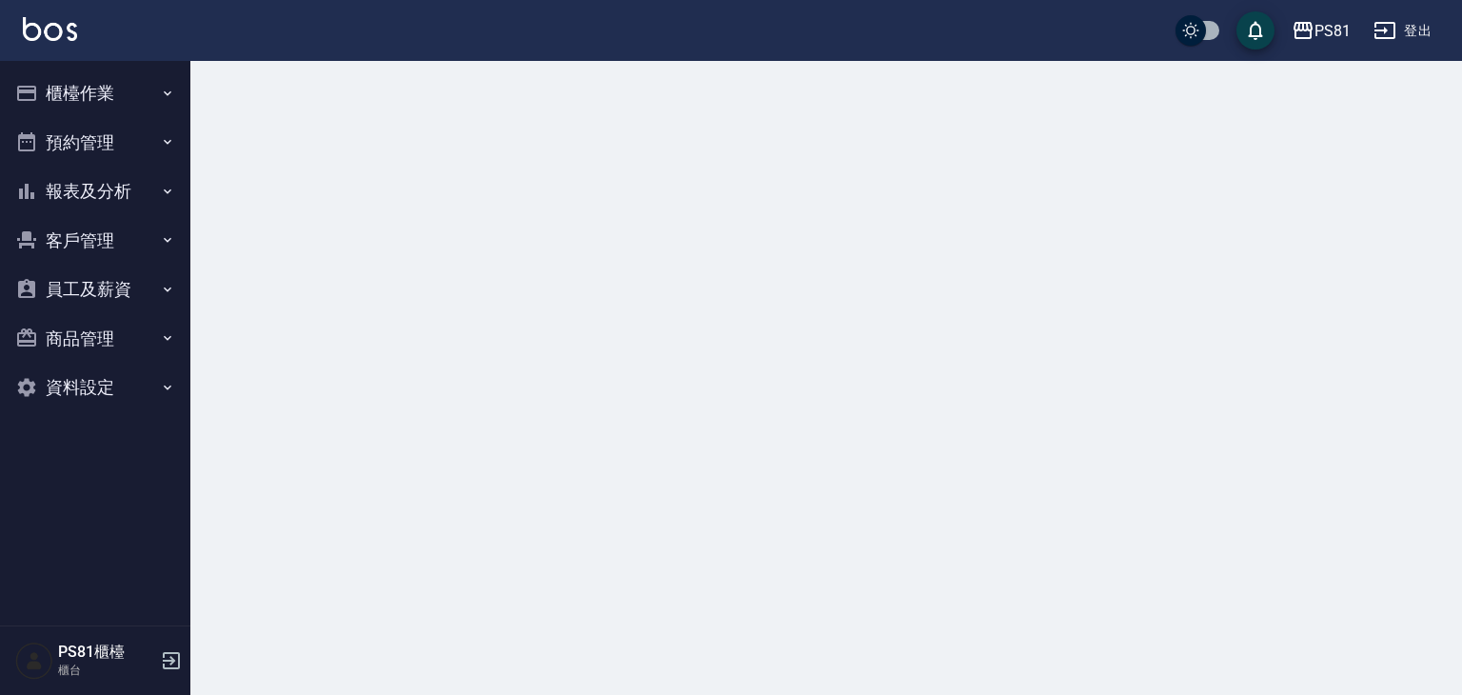
click at [148, 79] on button "櫃檯作業" at bounding box center [95, 93] width 175 height 49
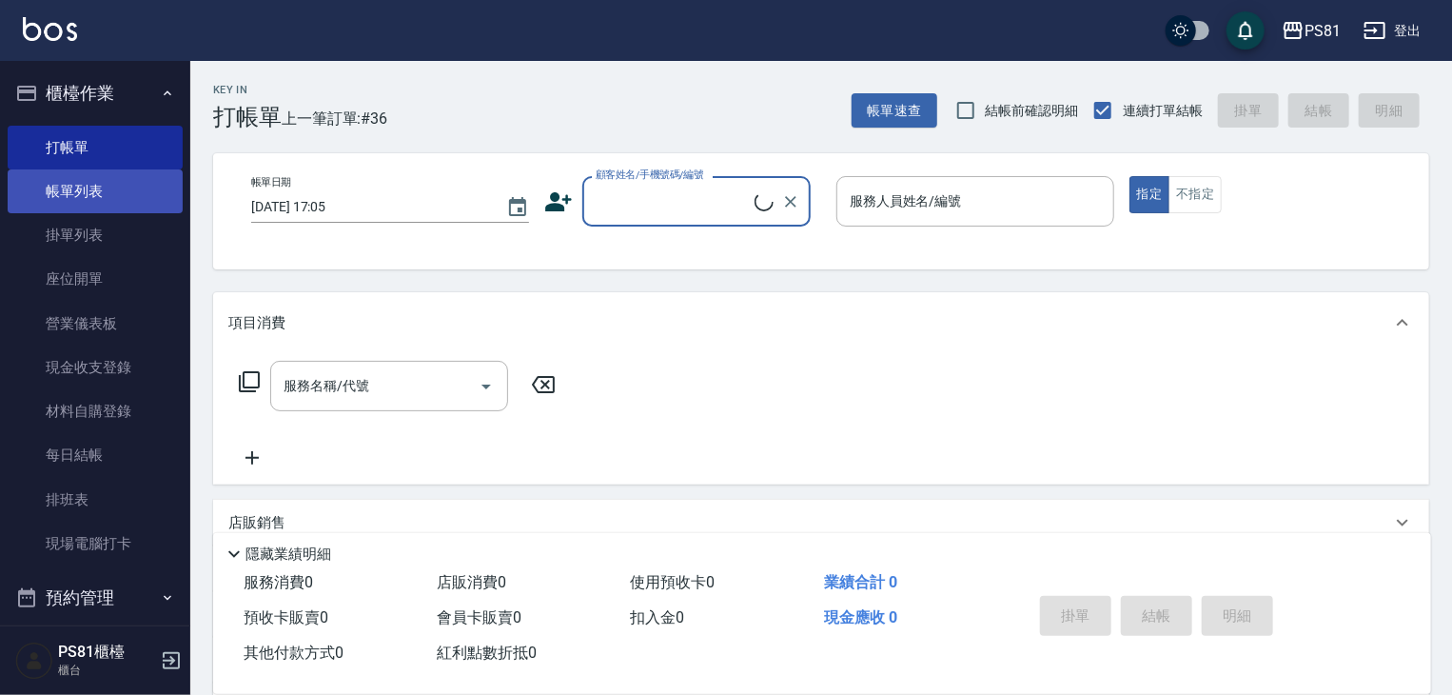
click at [135, 202] on link "帳單列表" at bounding box center [95, 191] width 175 height 44
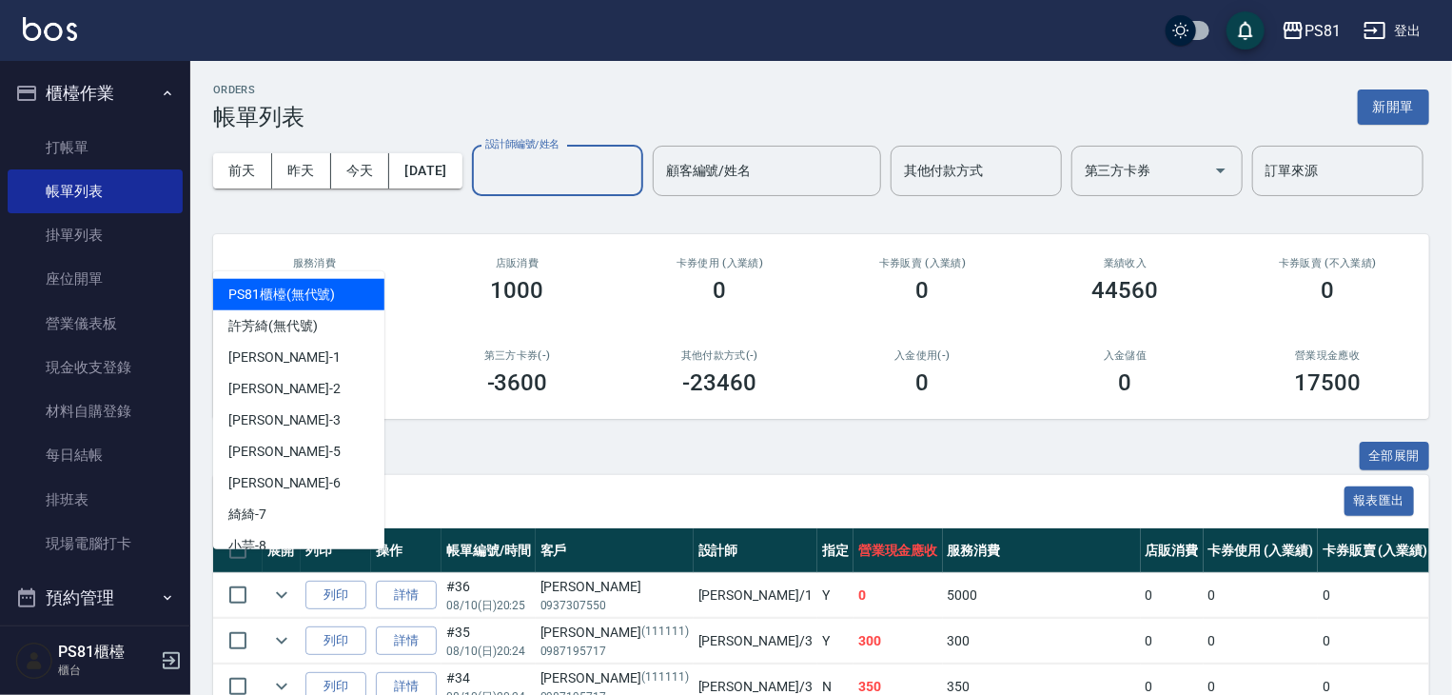
click at [481, 188] on input "設計師編號/姓名" at bounding box center [558, 170] width 154 height 33
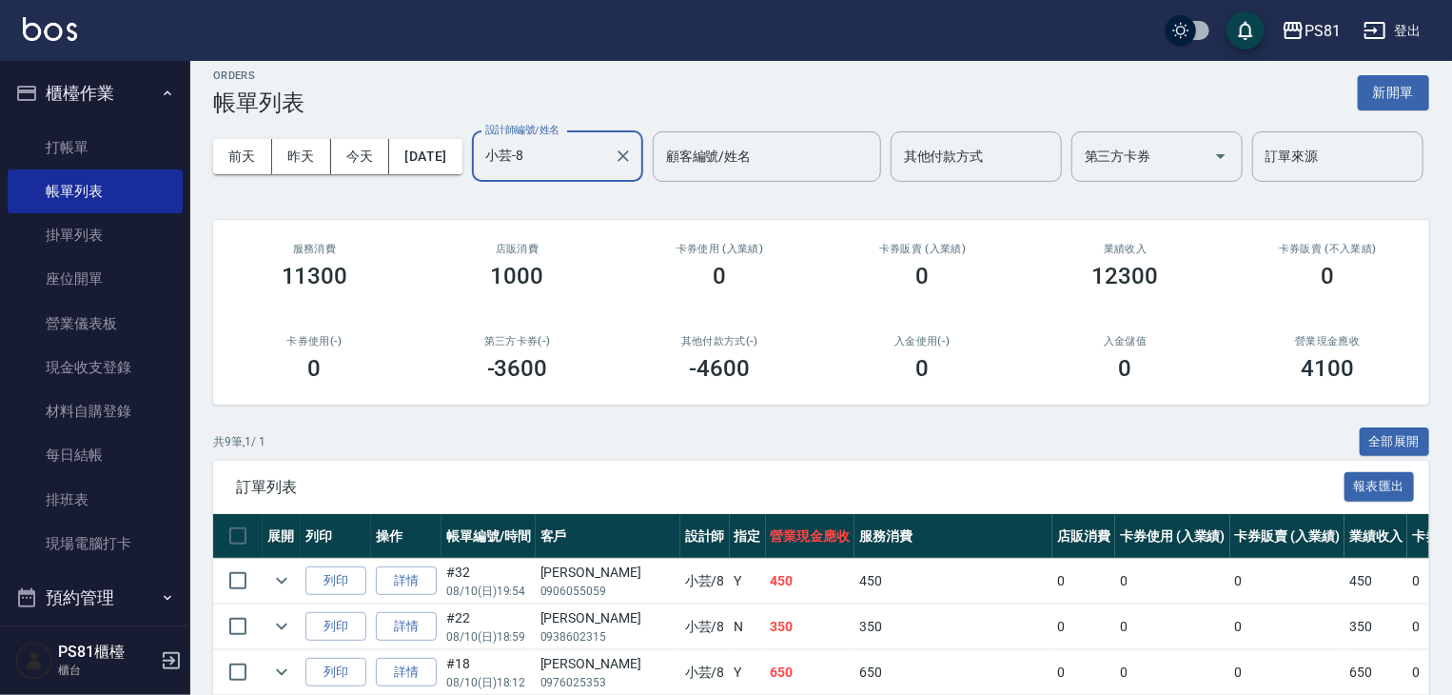
scroll to position [434, 0]
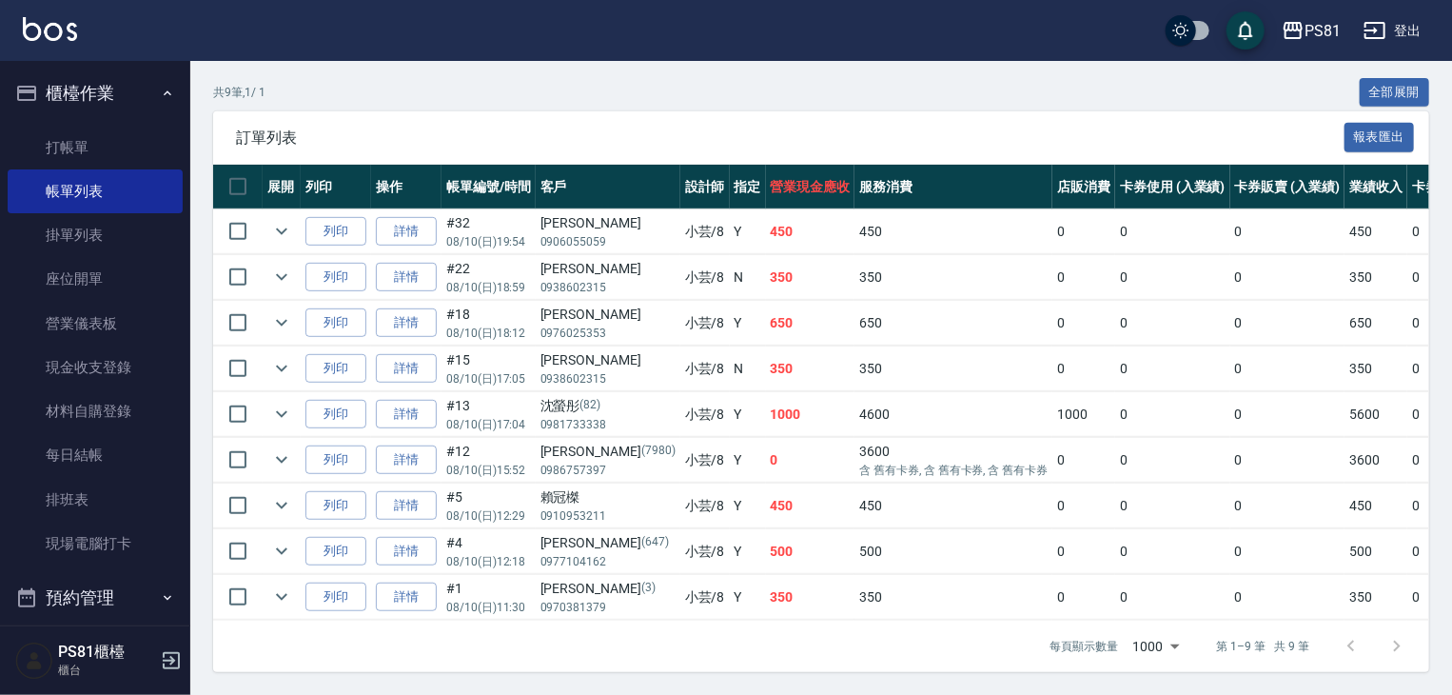
type input "小芸-8"
drag, startPoint x: 784, startPoint y: 257, endPoint x: 831, endPoint y: 276, distance: 50.4
click at [831, 276] on tr "列印 詳情 #22 08/10 (日) 18:59 [PERSON_NAME]0938602315 小芸 /8 N 350 350 0 0 0 350 0 0…" at bounding box center [1152, 277] width 1879 height 45
drag, startPoint x: 834, startPoint y: 282, endPoint x: 681, endPoint y: 307, distance: 155.4
click at [855, 283] on td "350" at bounding box center [954, 277] width 198 height 45
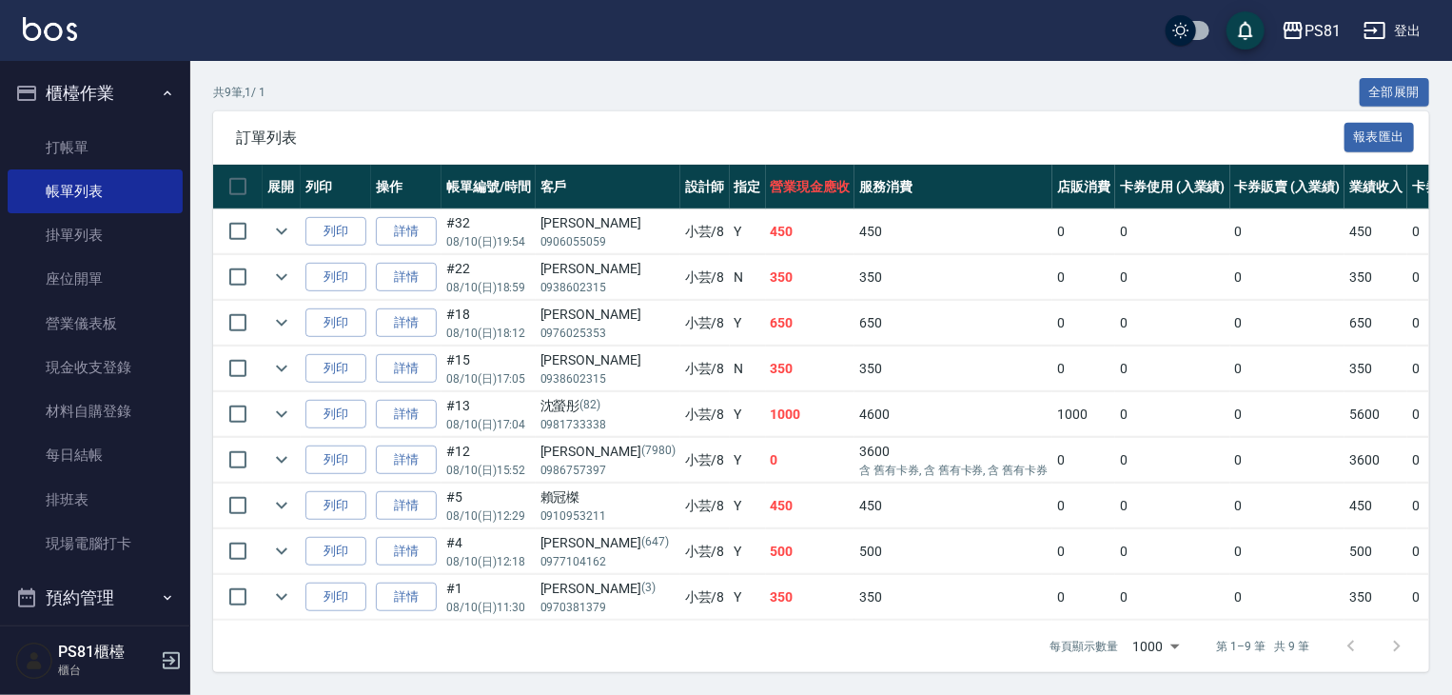
drag, startPoint x: 757, startPoint y: 322, endPoint x: 778, endPoint y: 316, distance: 21.7
click at [766, 321] on td "650" at bounding box center [810, 323] width 89 height 45
click at [278, 311] on icon "expand row" at bounding box center [281, 322] width 23 height 23
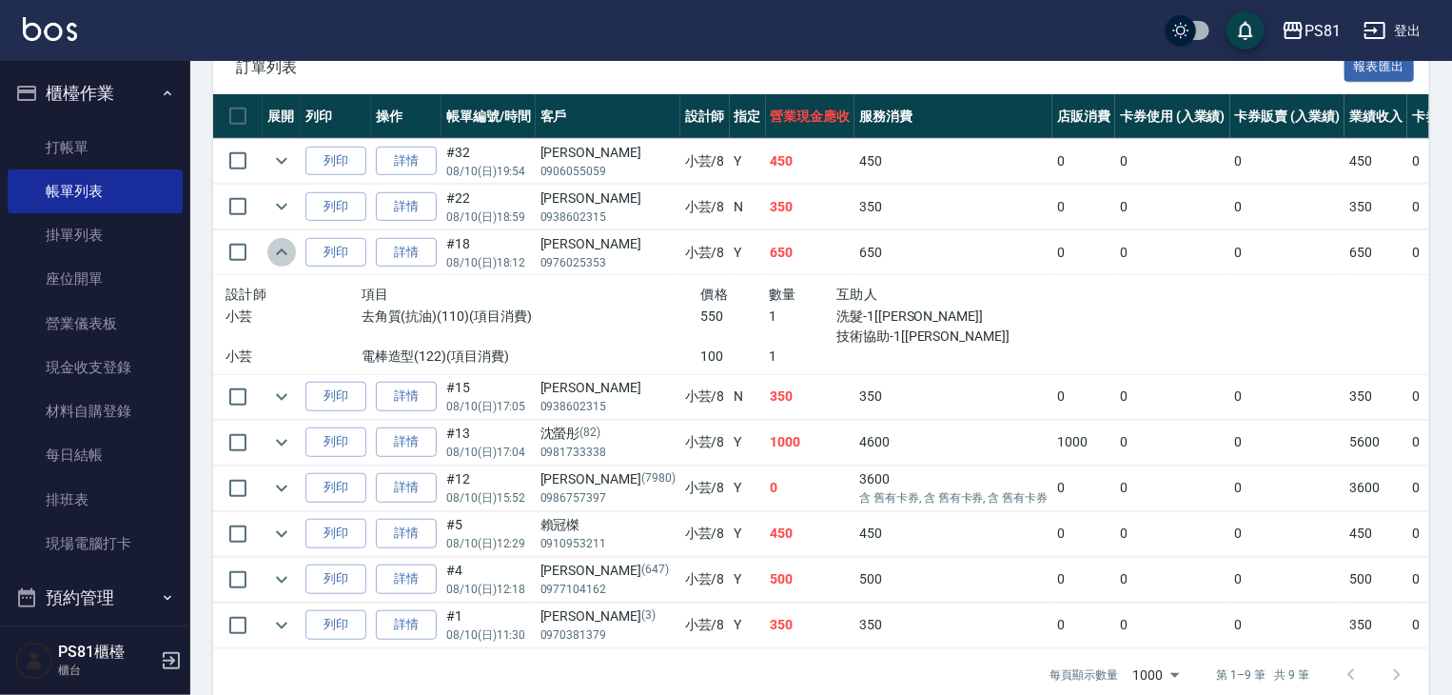
click at [278, 264] on icon "expand row" at bounding box center [281, 252] width 23 height 23
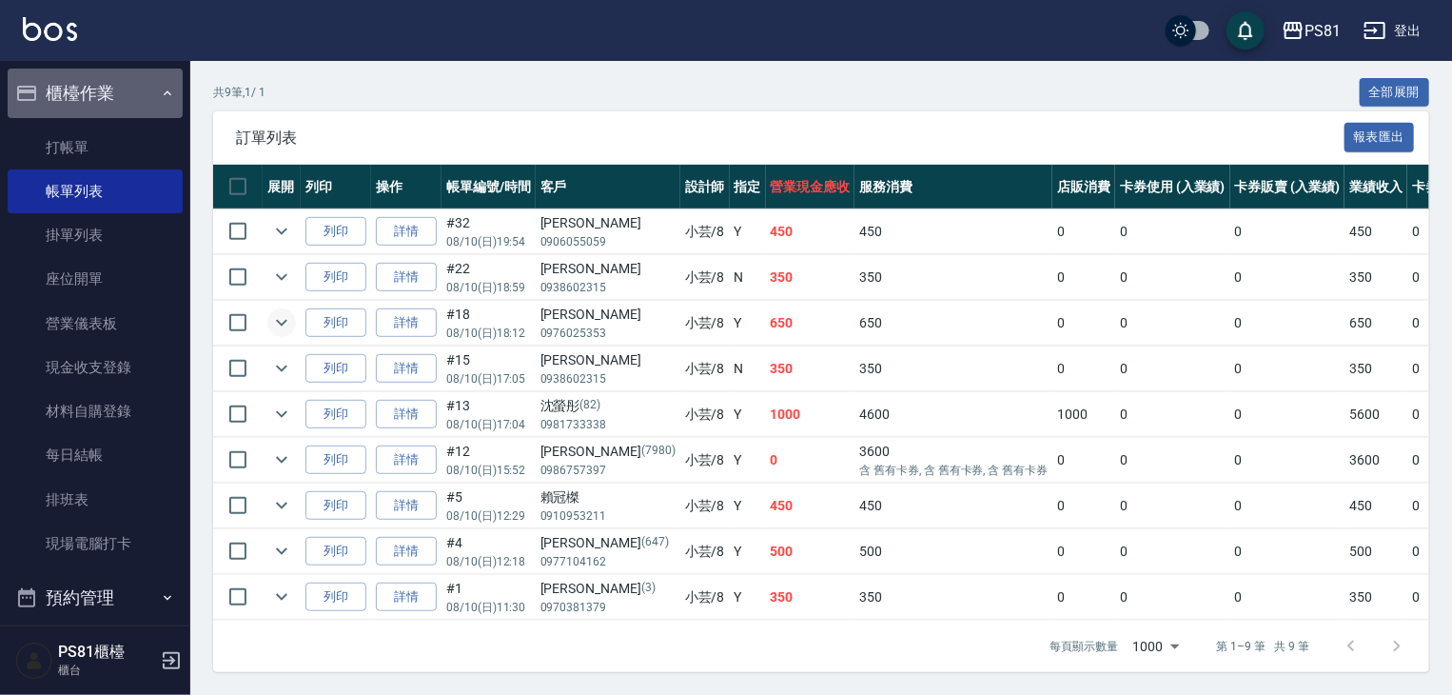
click at [145, 107] on button "櫃檯作業" at bounding box center [95, 93] width 175 height 49
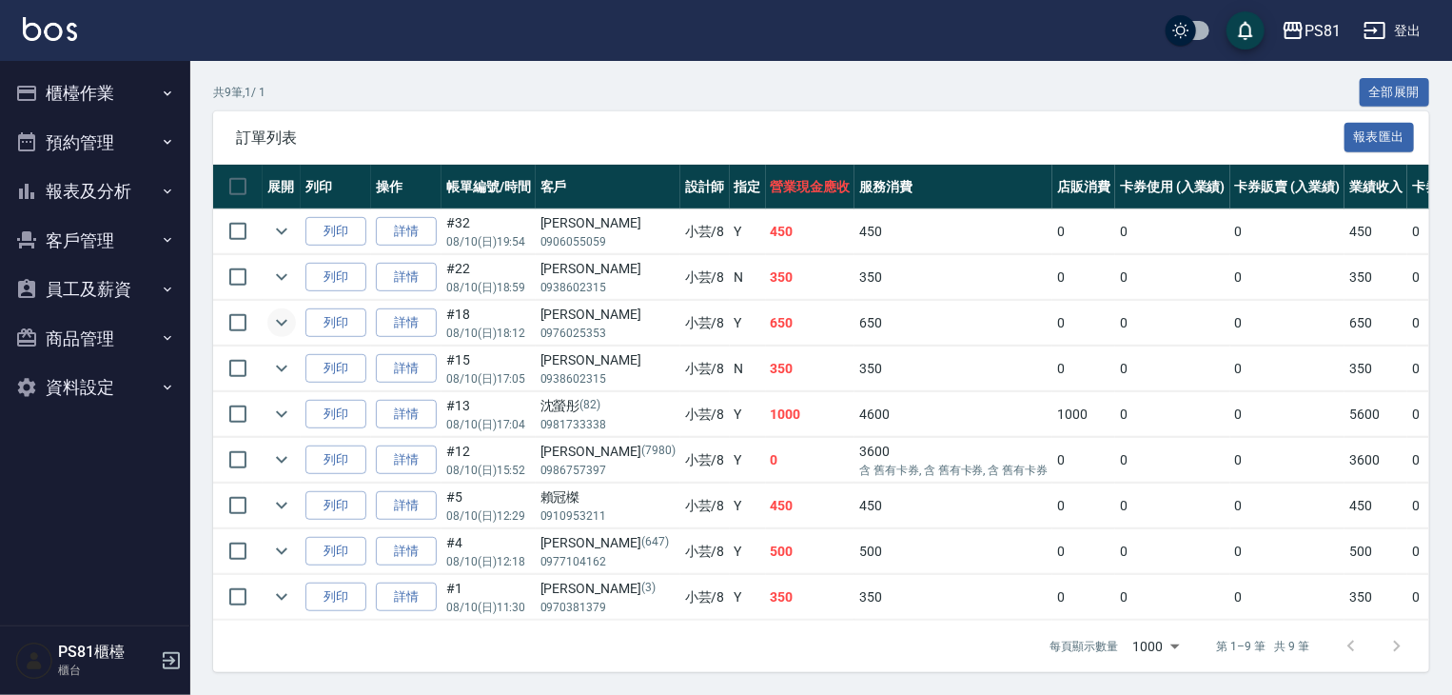
click at [113, 186] on button "報表及分析" at bounding box center [95, 191] width 175 height 49
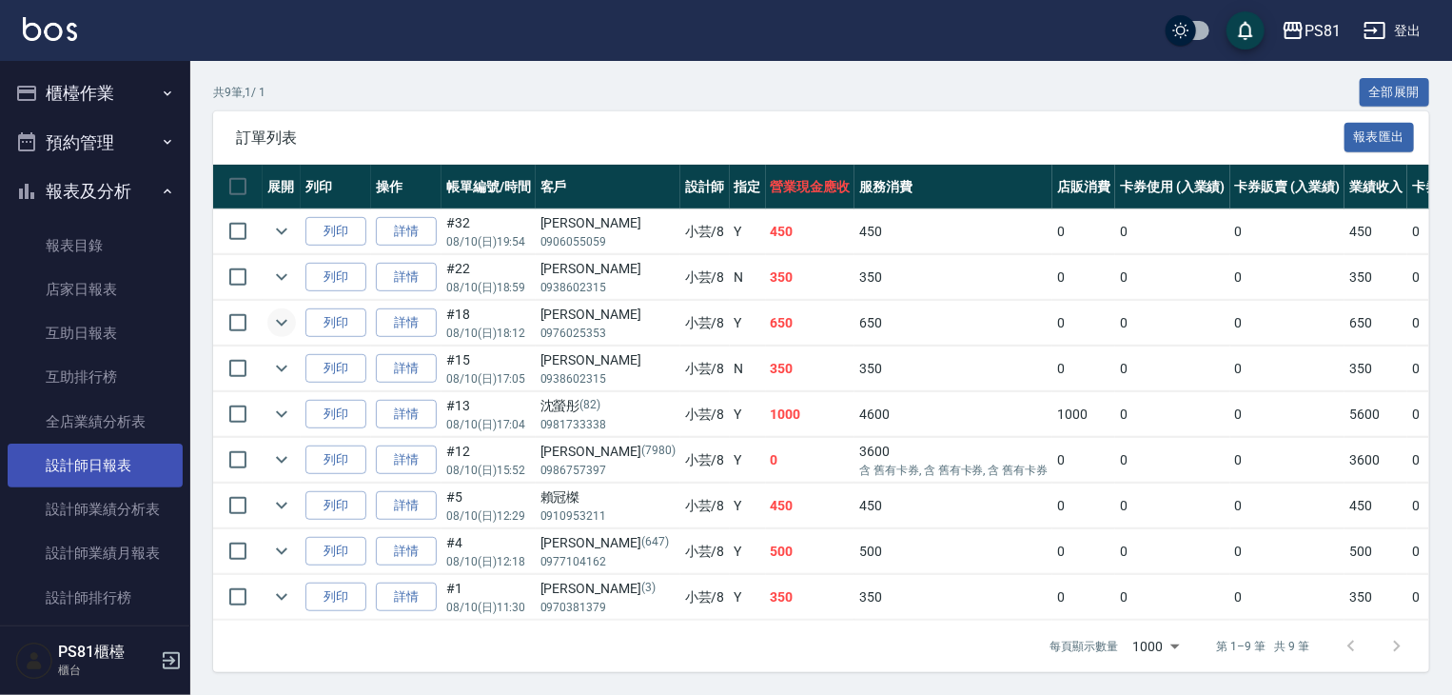
click at [121, 469] on link "設計師日報表" at bounding box center [95, 466] width 175 height 44
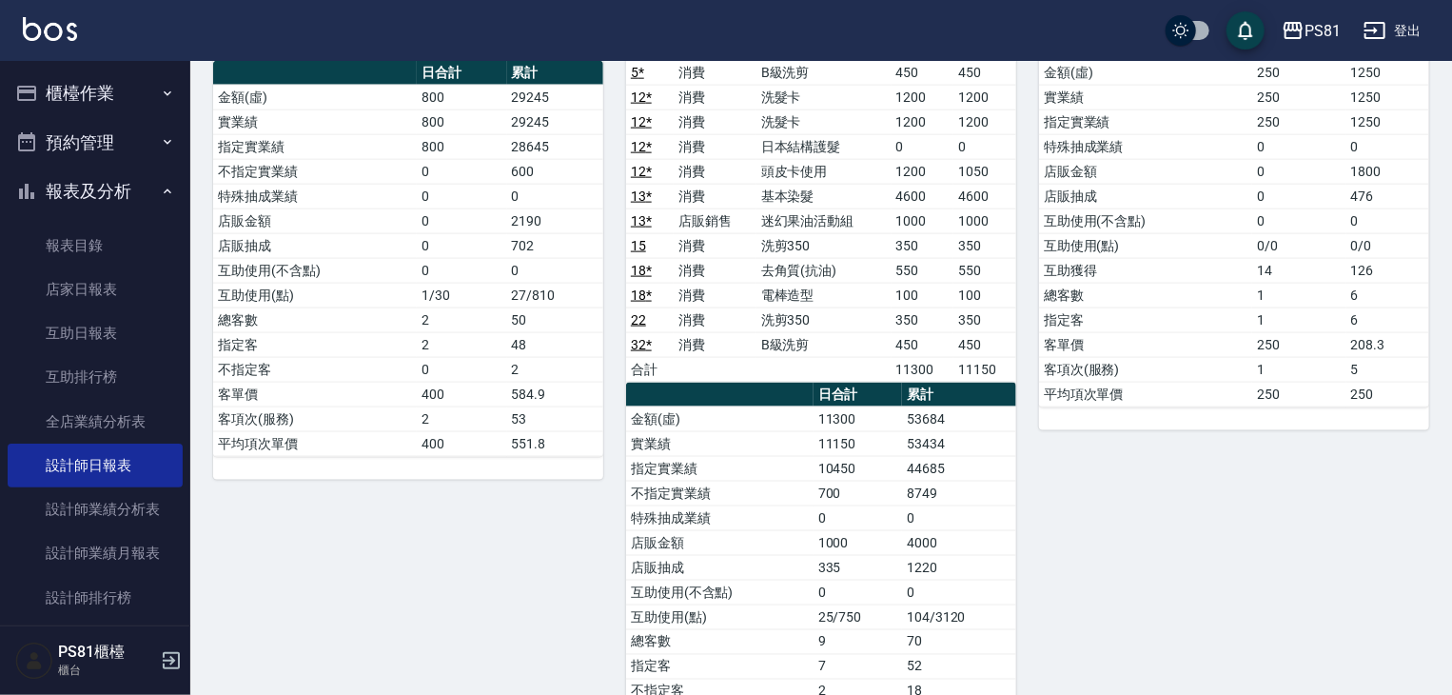
scroll to position [1304, 0]
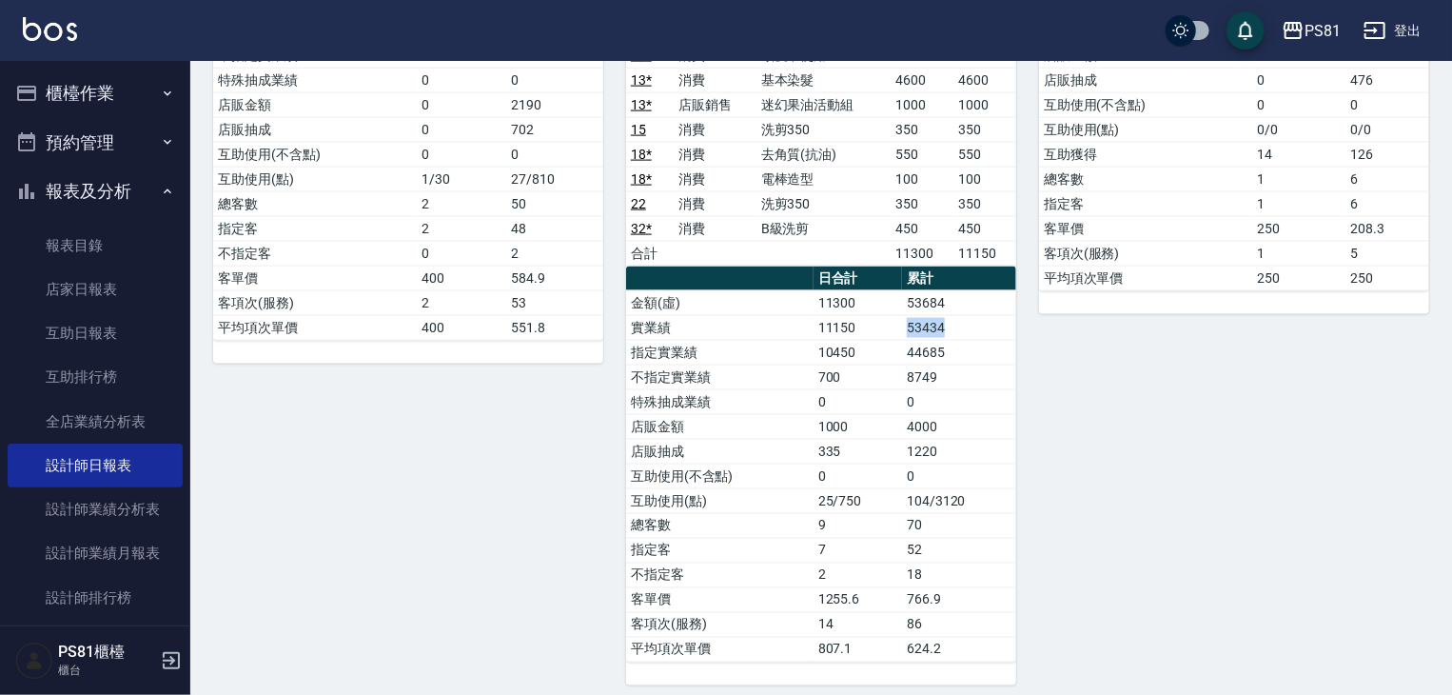
drag, startPoint x: 906, startPoint y: 318, endPoint x: 962, endPoint y: 326, distance: 56.7
click at [962, 326] on td "53434" at bounding box center [959, 327] width 114 height 25
click at [970, 340] on td "44685" at bounding box center [959, 352] width 114 height 25
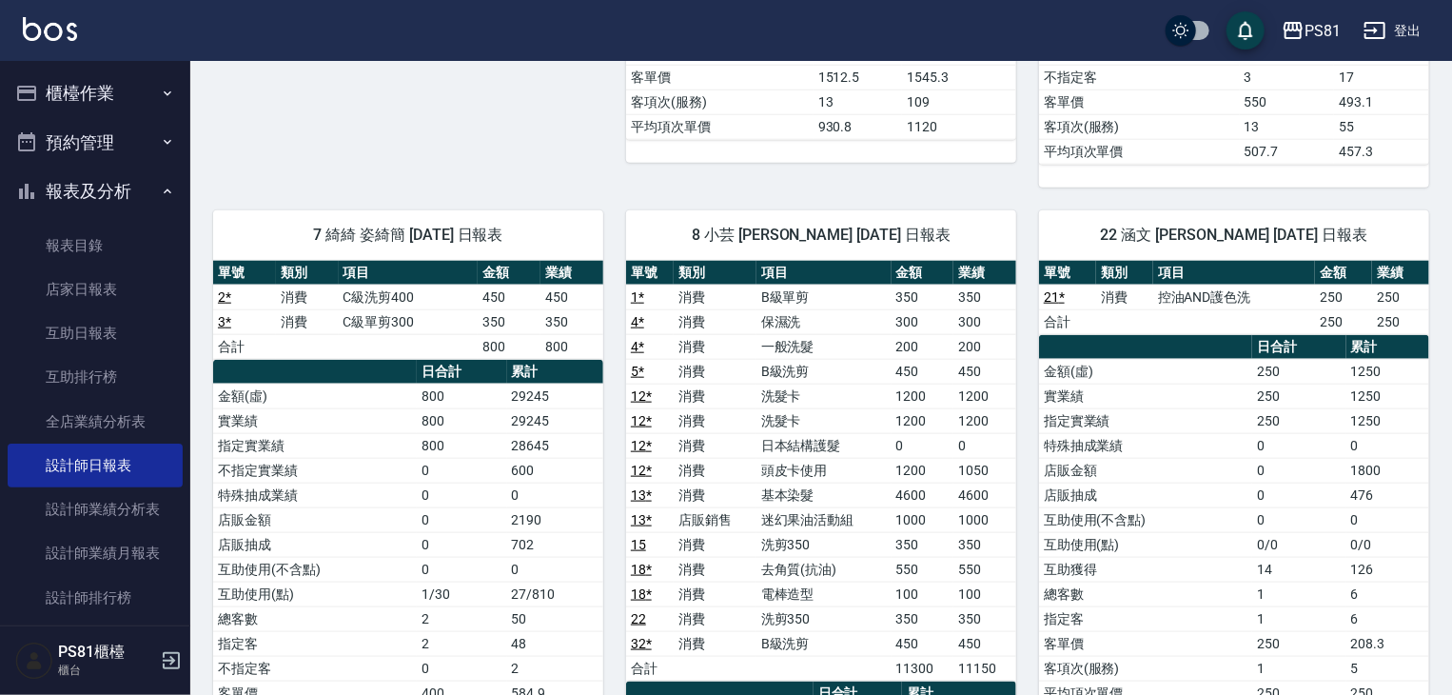
scroll to position [1018, 0]
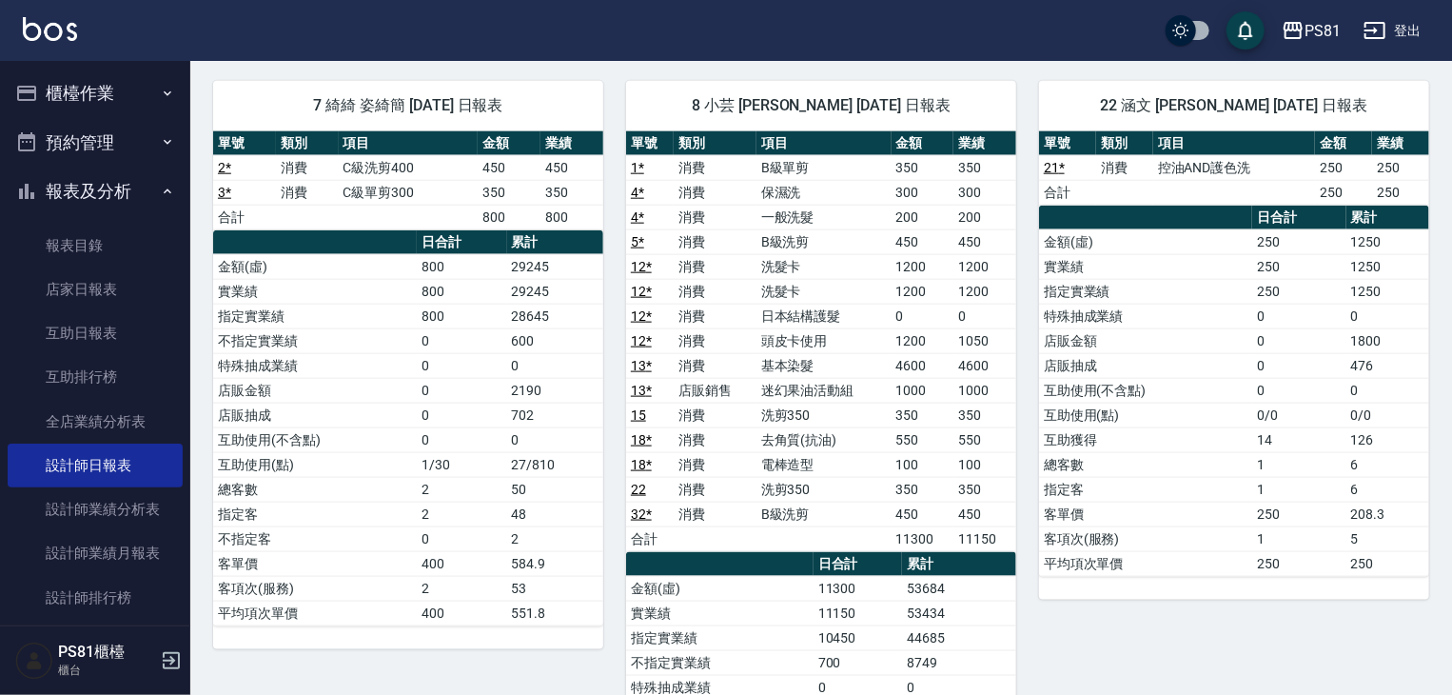
click at [91, 103] on button "櫃檯作業" at bounding box center [95, 93] width 175 height 49
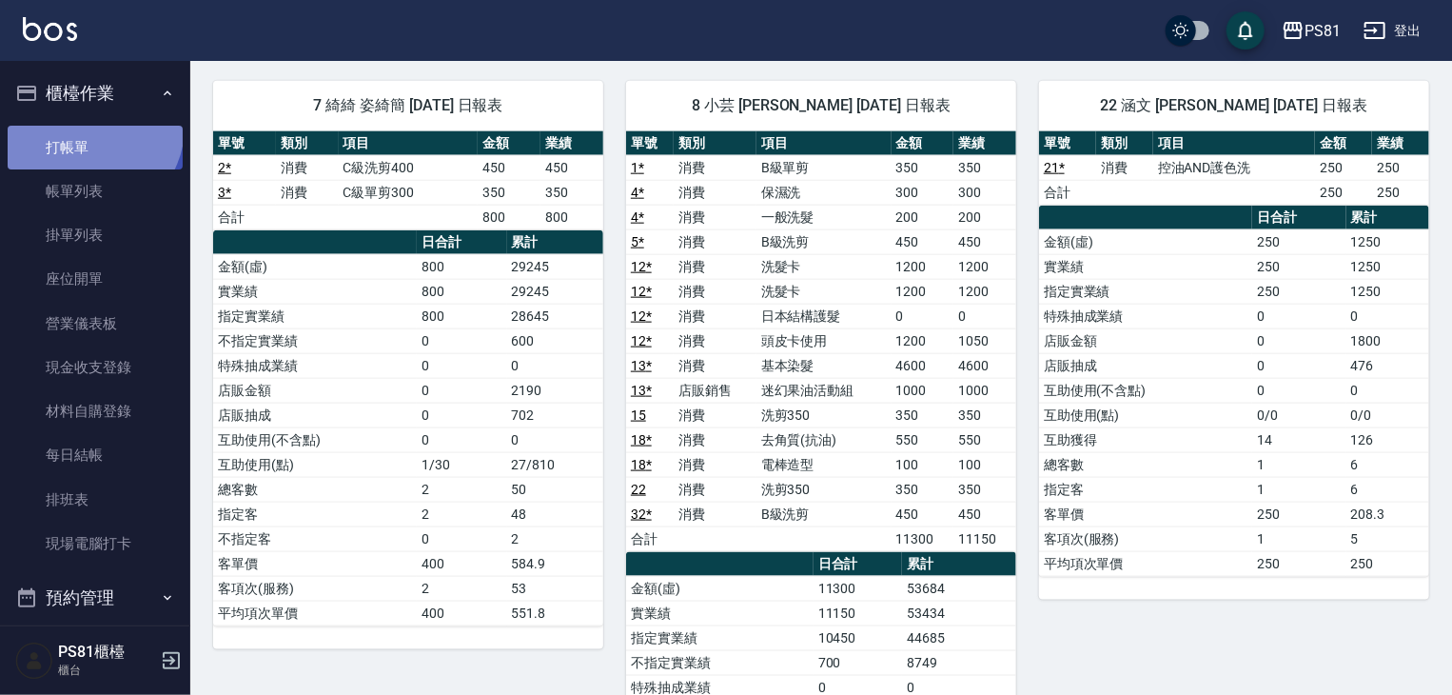
click at [88, 127] on link "打帳單" at bounding box center [95, 148] width 175 height 44
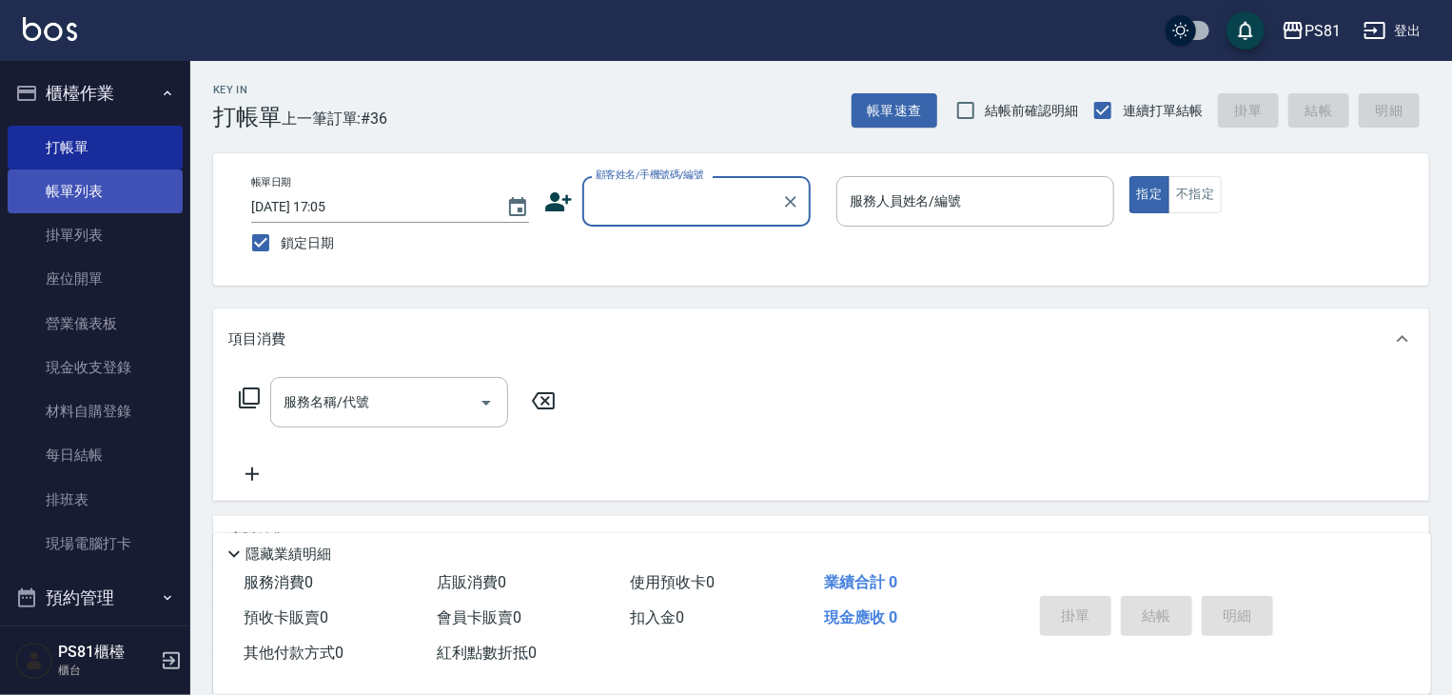
click at [119, 176] on link "帳單列表" at bounding box center [95, 191] width 175 height 44
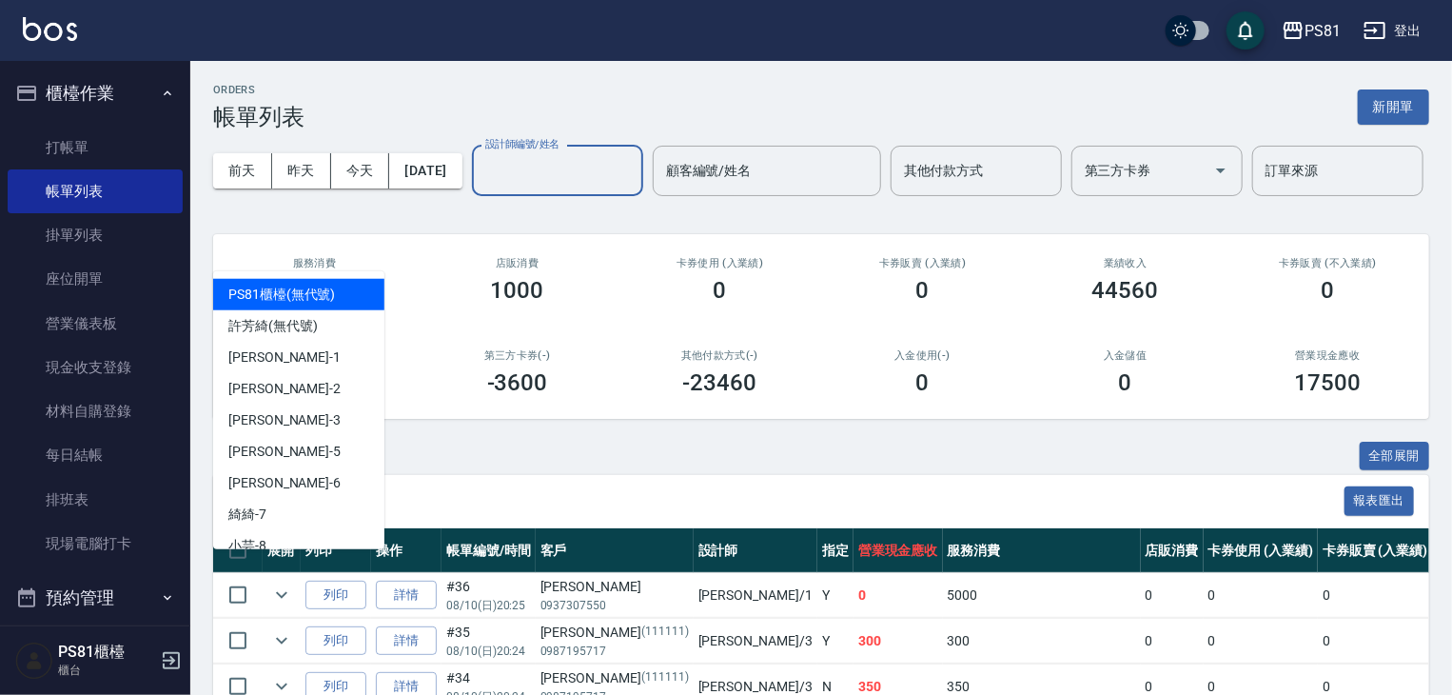
click at [481, 188] on input "設計師編號/姓名" at bounding box center [558, 170] width 154 height 33
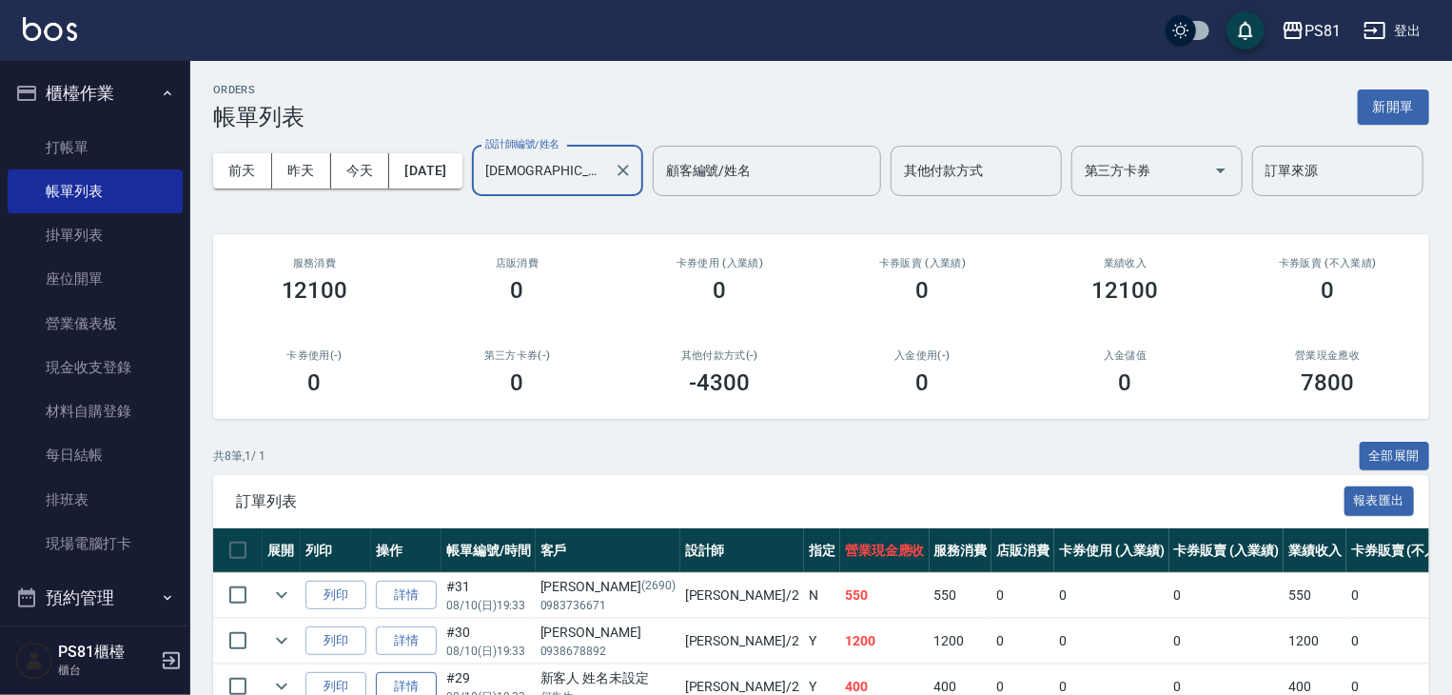
scroll to position [389, 0]
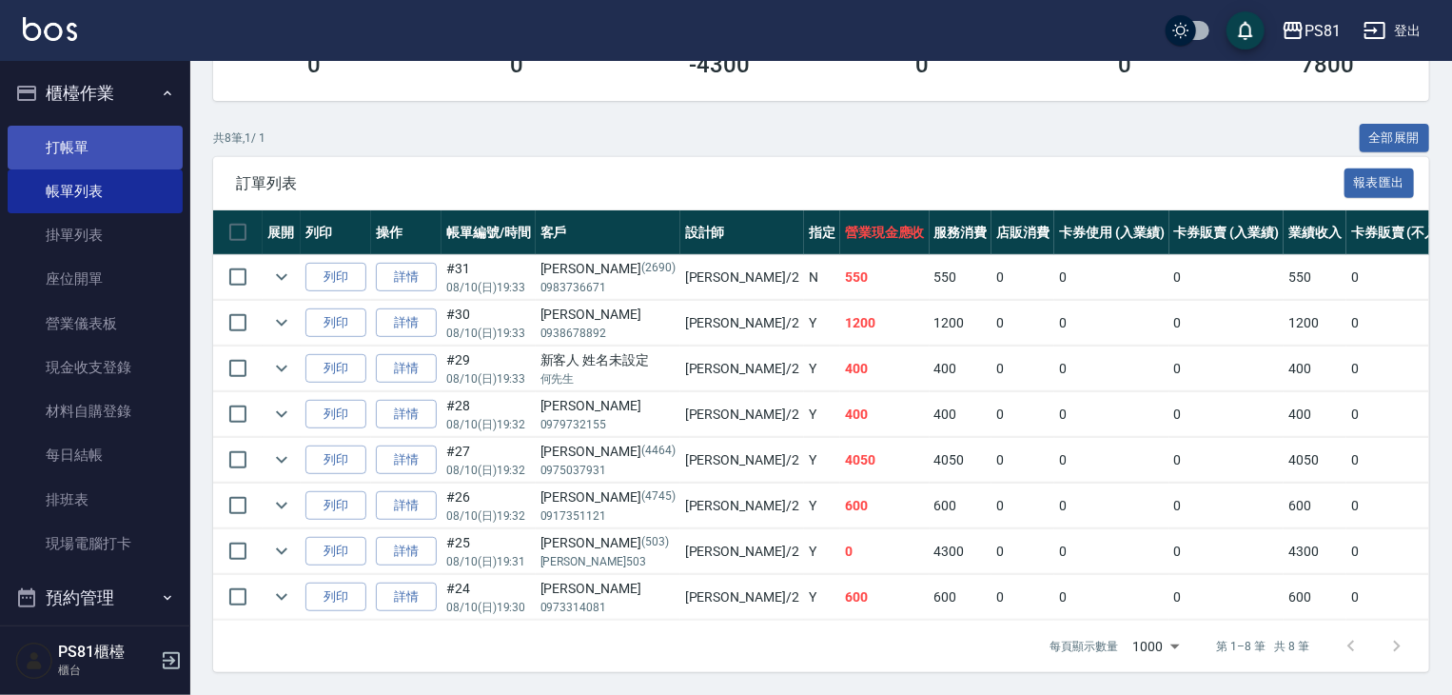
type input "[DEMOGRAPHIC_DATA]-2"
click at [89, 137] on link "打帳單" at bounding box center [95, 148] width 175 height 44
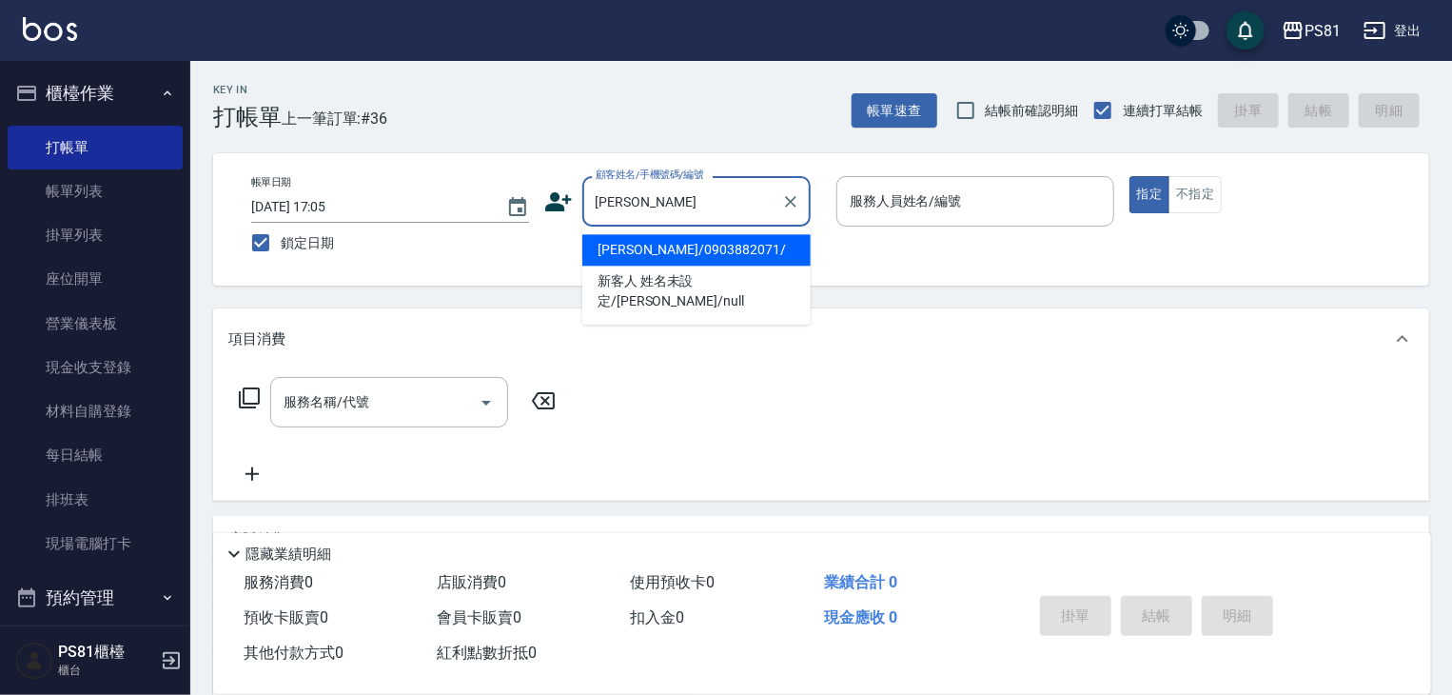
click at [724, 252] on li "[PERSON_NAME]/0903882071/" at bounding box center [697, 249] width 228 height 31
type input "[PERSON_NAME]/0903882071/"
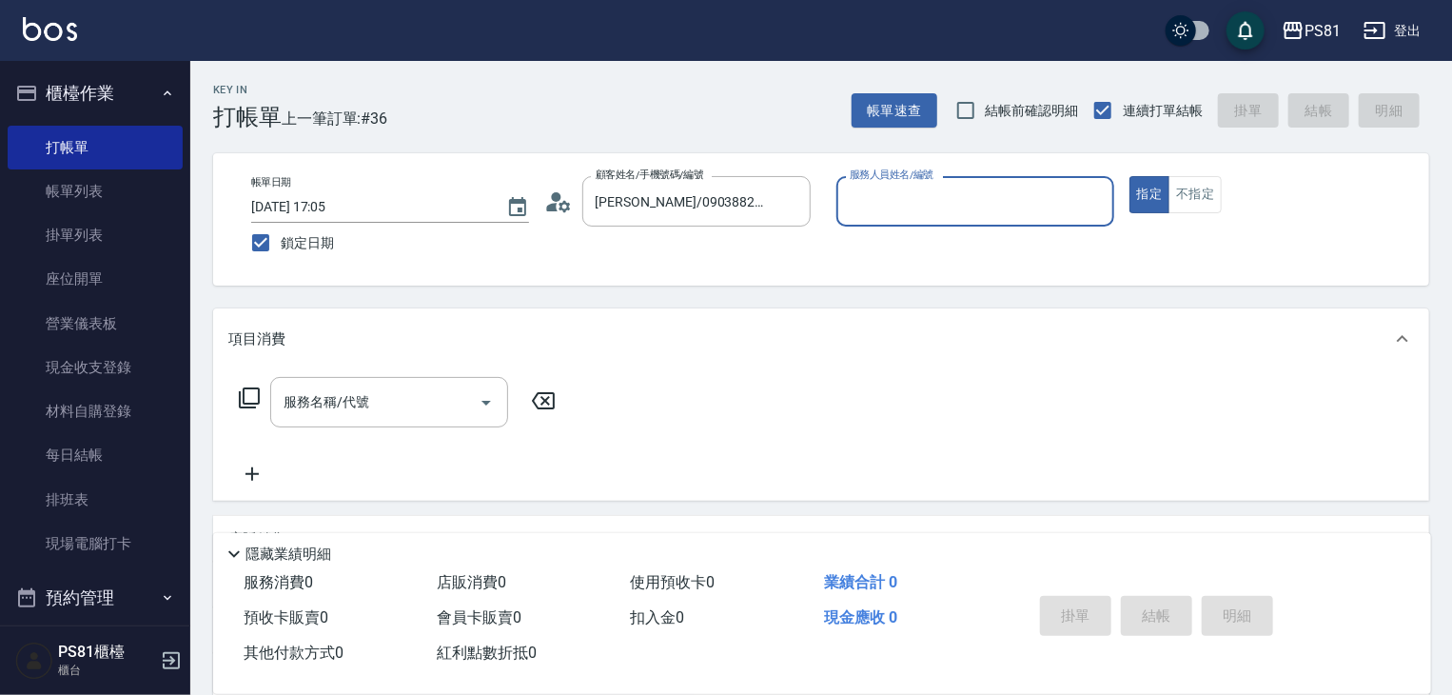
type input "[DEMOGRAPHIC_DATA]-2"
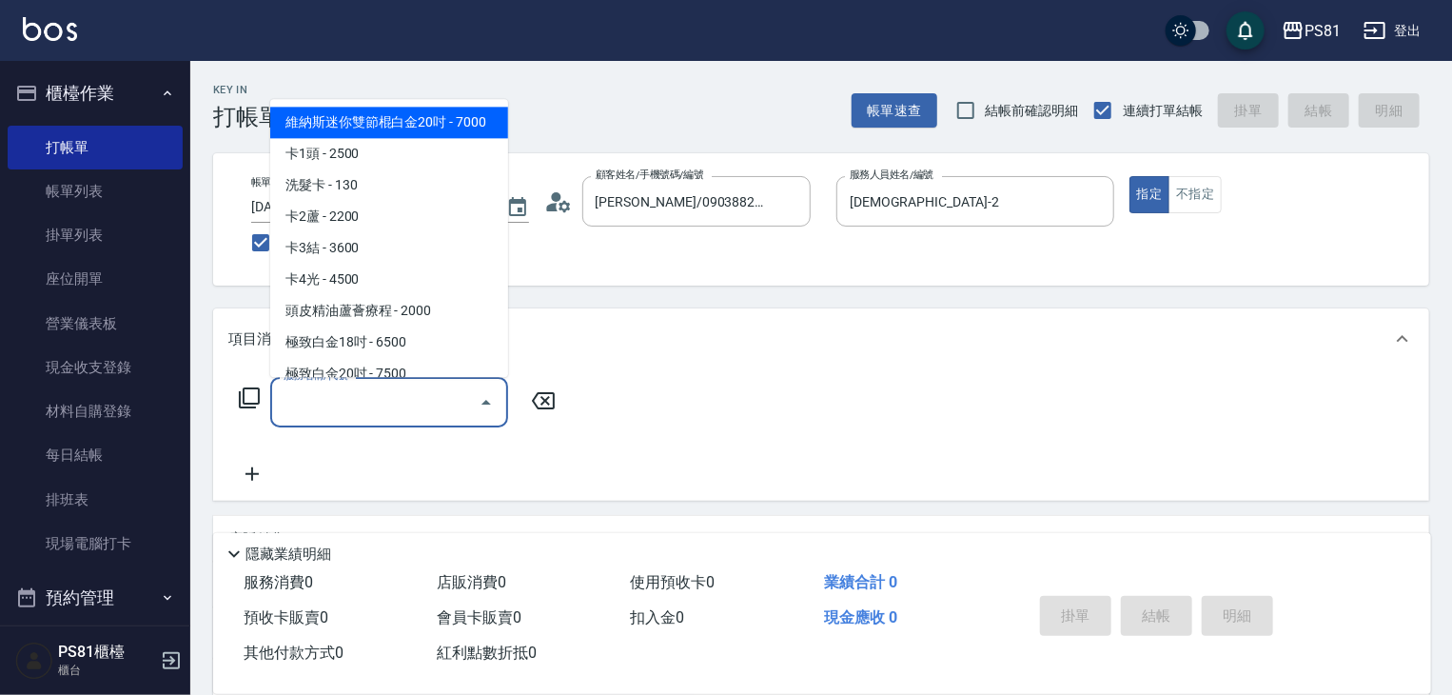
click at [422, 386] on input "服務名稱/代號" at bounding box center [375, 401] width 192 height 33
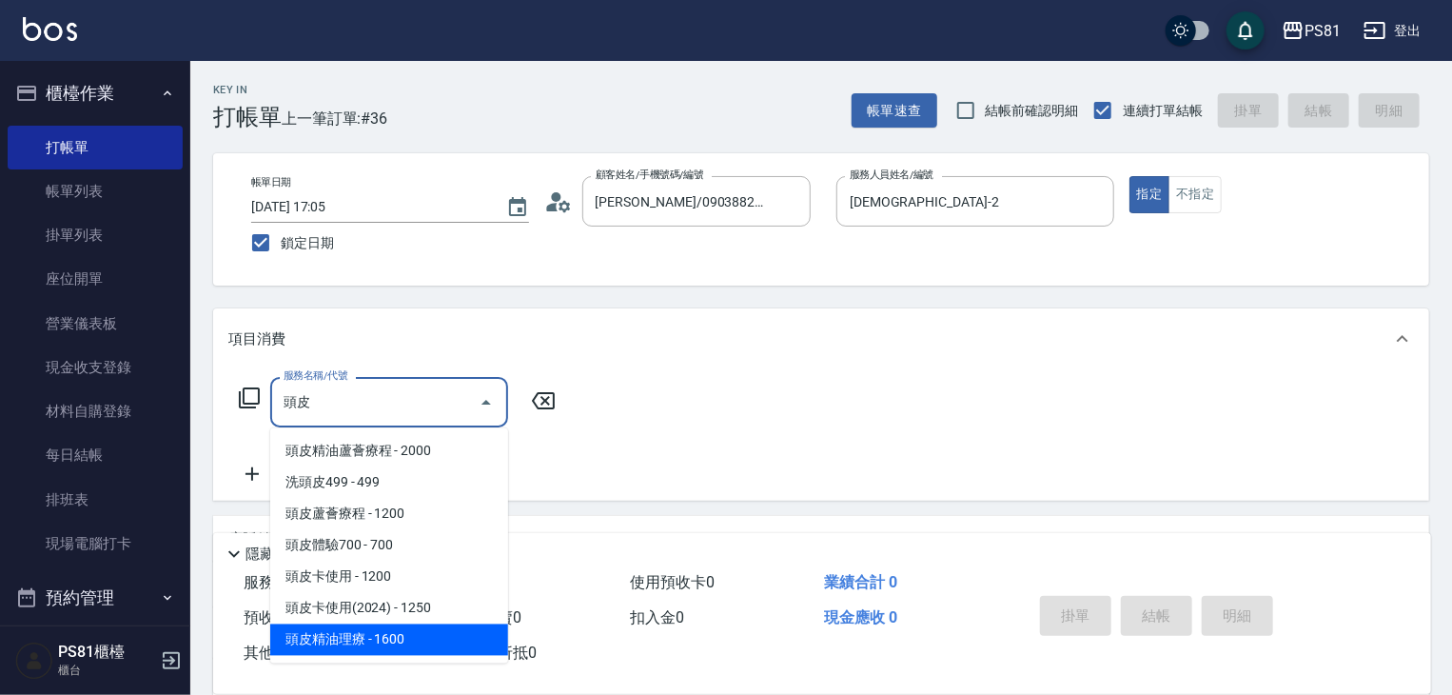
click at [408, 643] on span "頭皮精油理療 - 1600" at bounding box center [389, 639] width 238 height 31
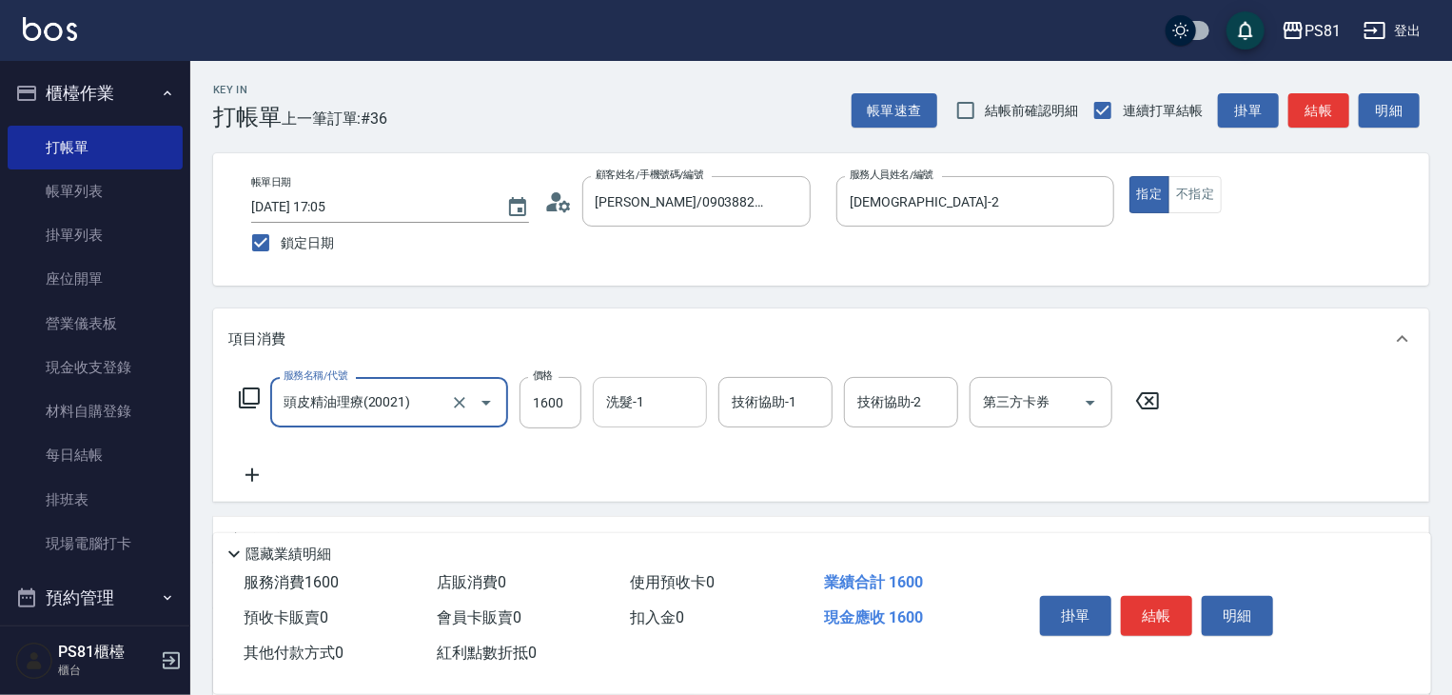
type input "頭皮精油理療(20021)"
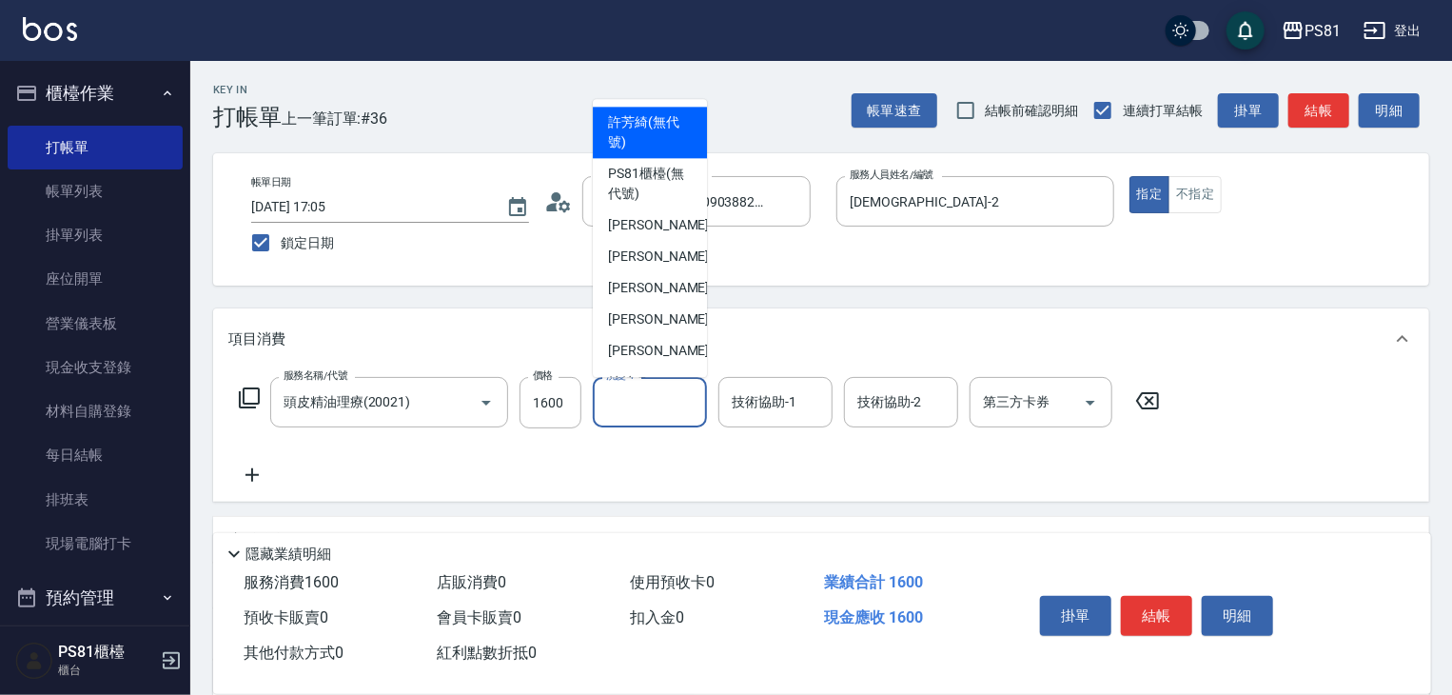
click at [640, 406] on input "洗髮-1" at bounding box center [650, 401] width 97 height 33
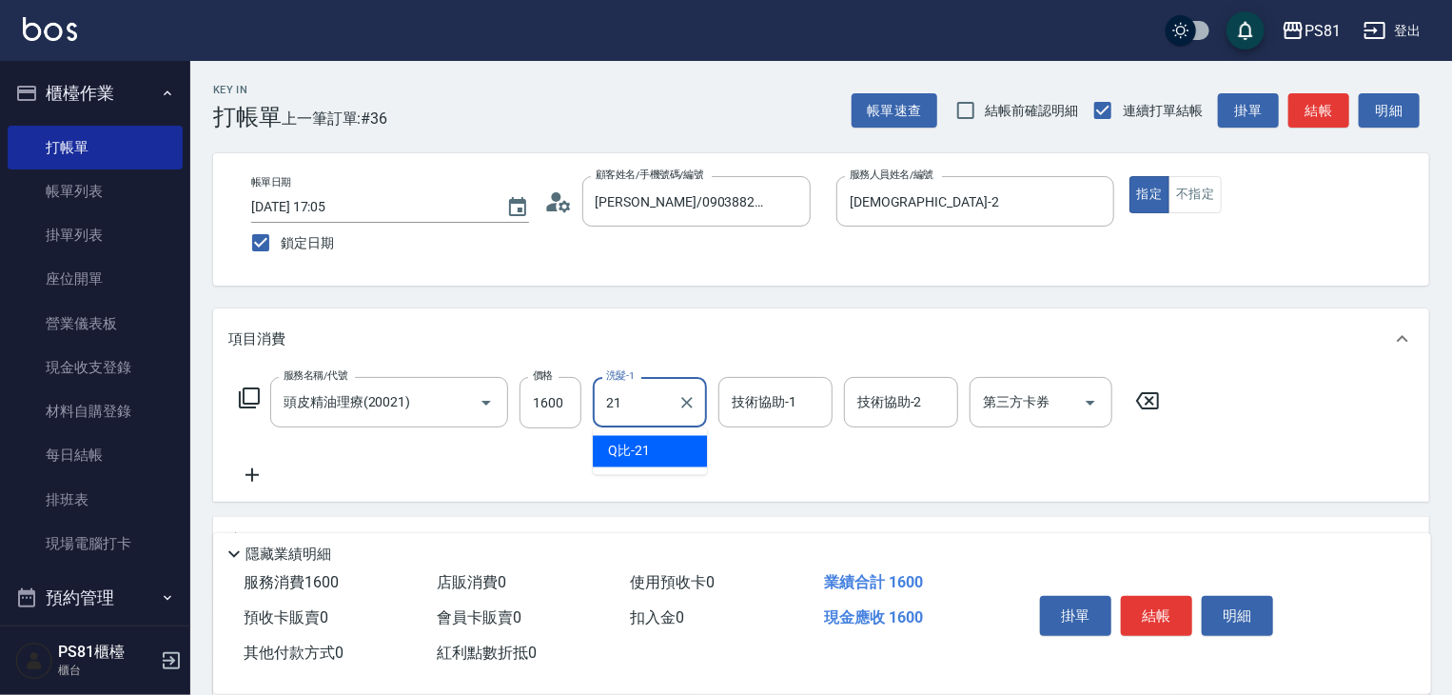
type input "Q比-21"
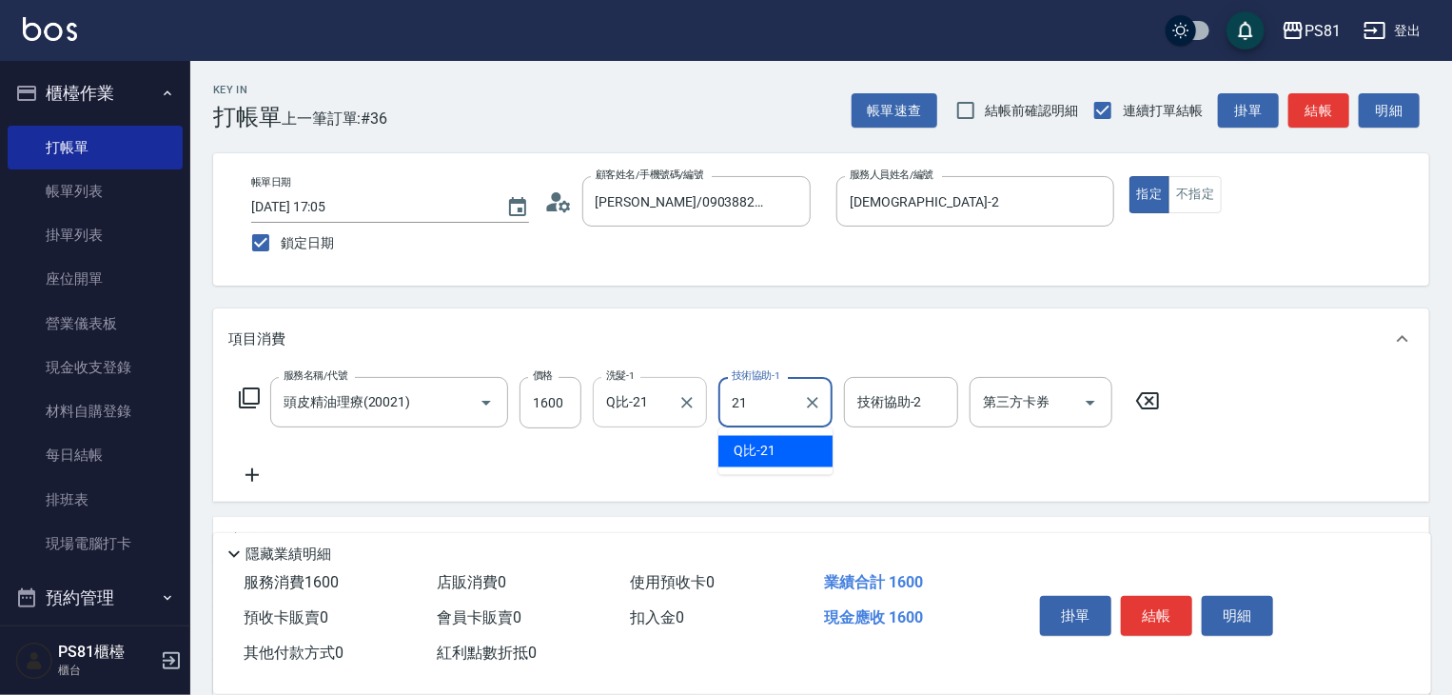
type input "Q比-21"
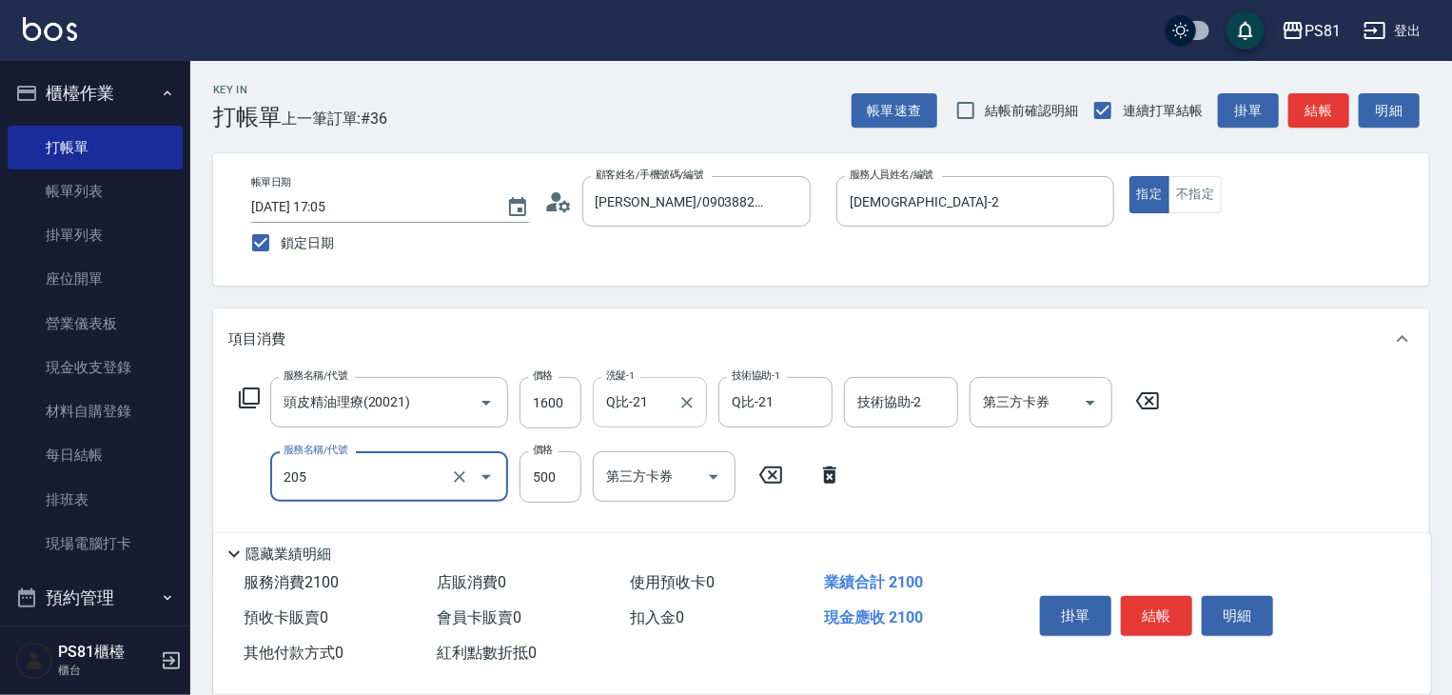
type input "A級單剪400(205)"
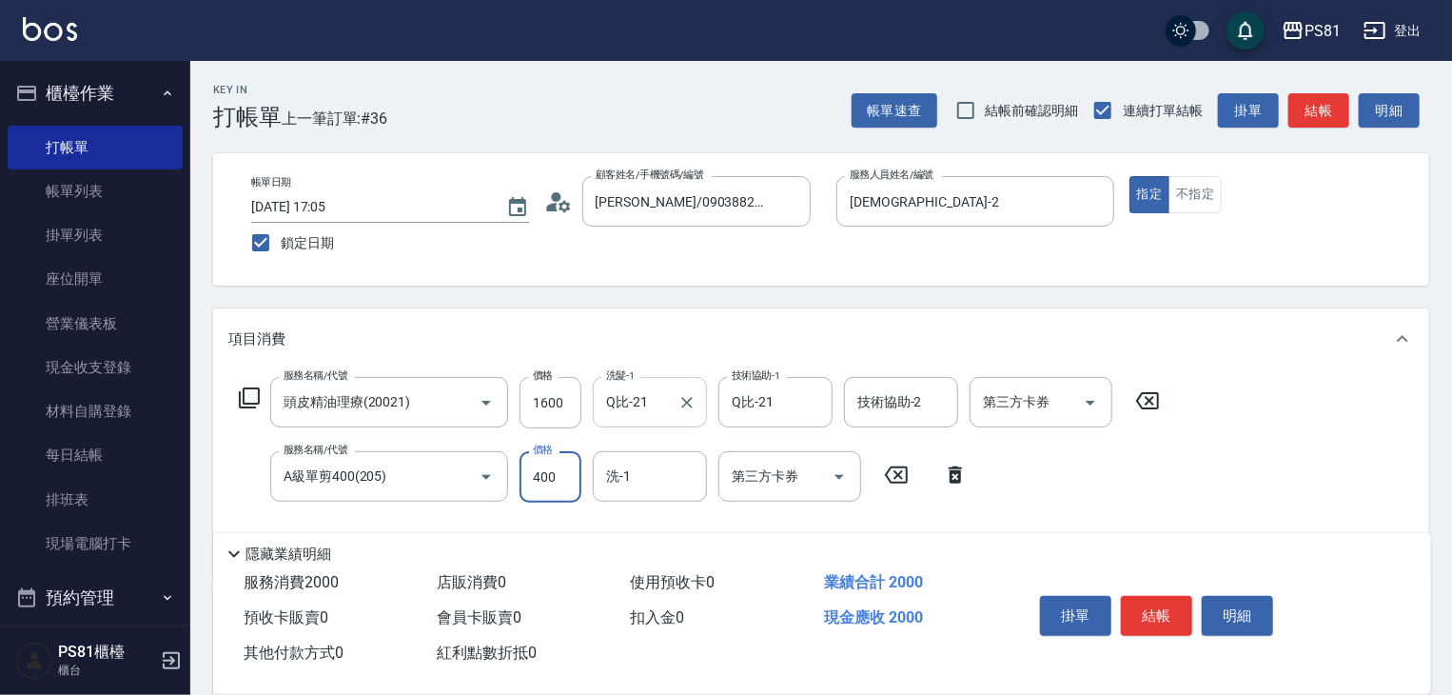
type input "400"
click at [1089, 472] on div "服務名稱/代號 頭皮精油理療(20021) 服務名稱/代號 價格 1600 價格 洗髮-1 Q比-21 洗髮-1 技術協助-1 Q比-21 技術協助-1 技術…" at bounding box center [699, 469] width 943 height 184
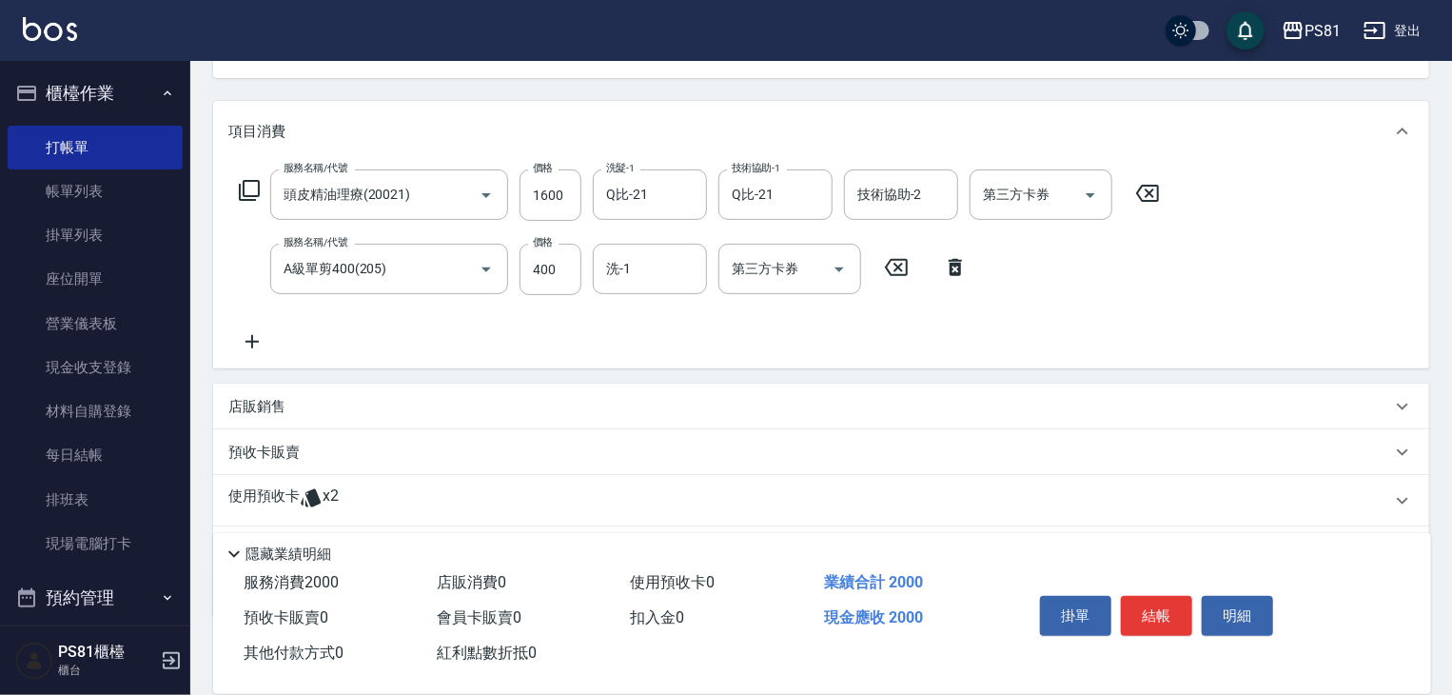
scroll to position [311, 0]
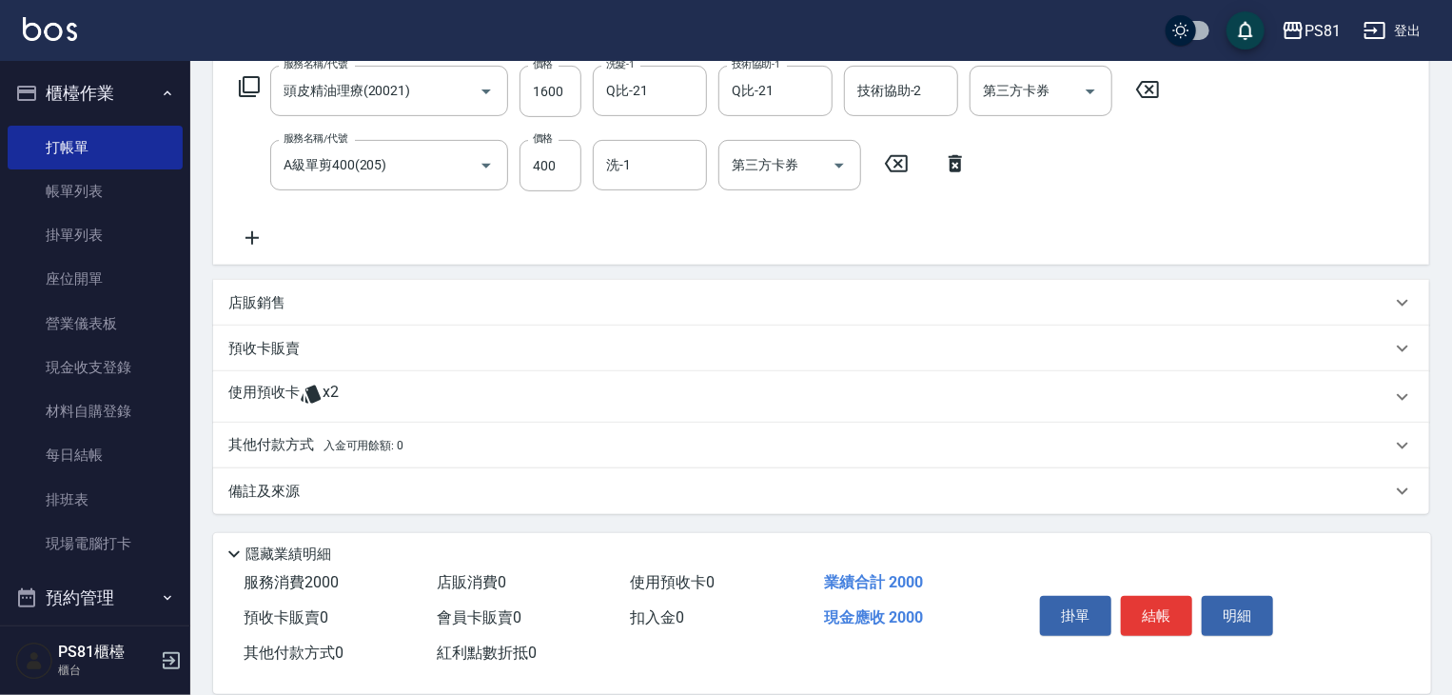
click at [441, 450] on div "其他付款方式 入金可用餘額: 0" at bounding box center [809, 445] width 1163 height 21
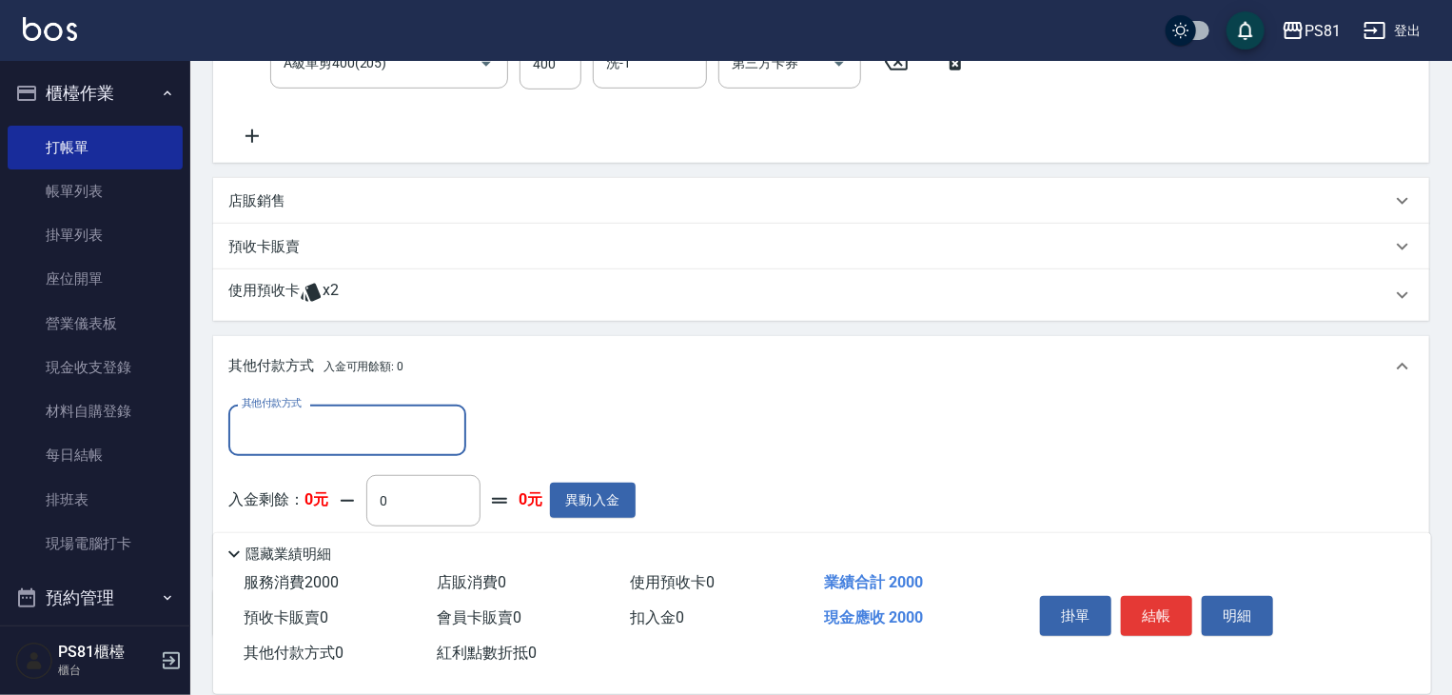
scroll to position [536, 0]
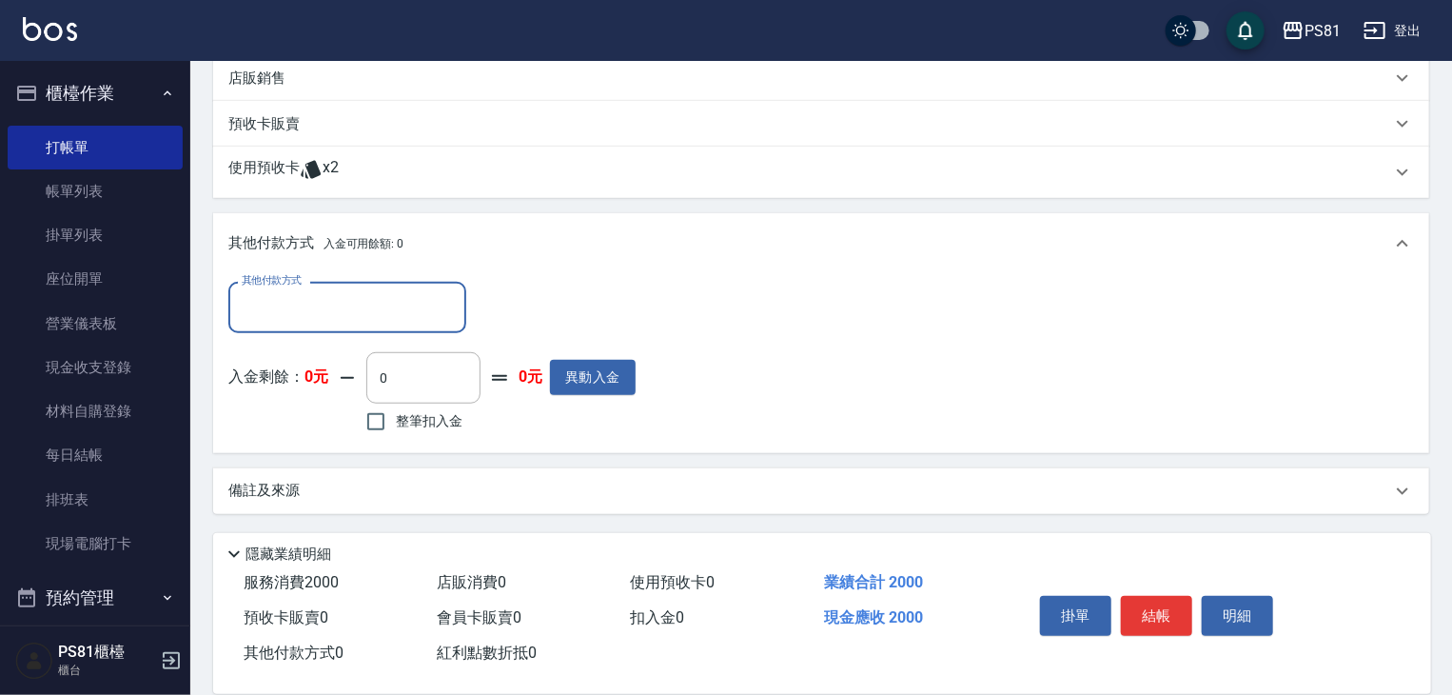
click at [384, 294] on input "其他付款方式" at bounding box center [347, 306] width 221 height 33
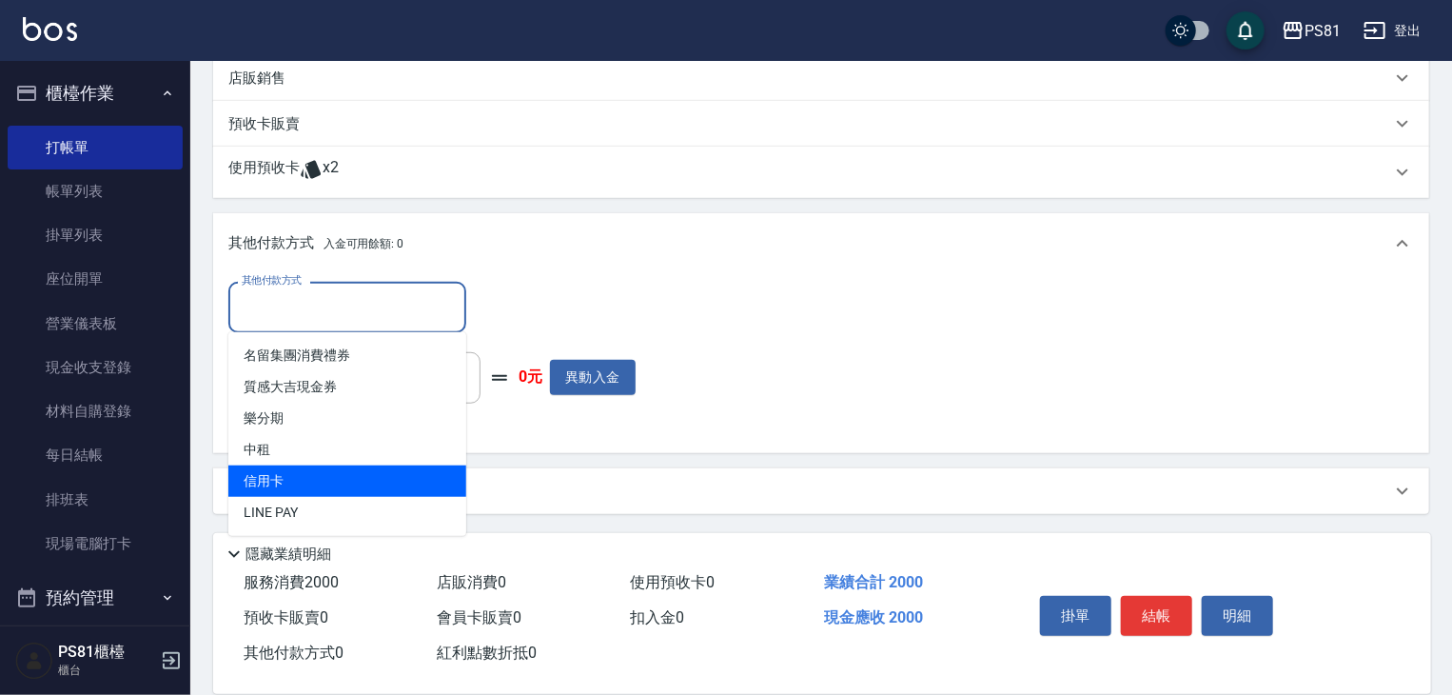
click at [351, 484] on span "信用卡" at bounding box center [347, 480] width 238 height 31
type input "信用卡"
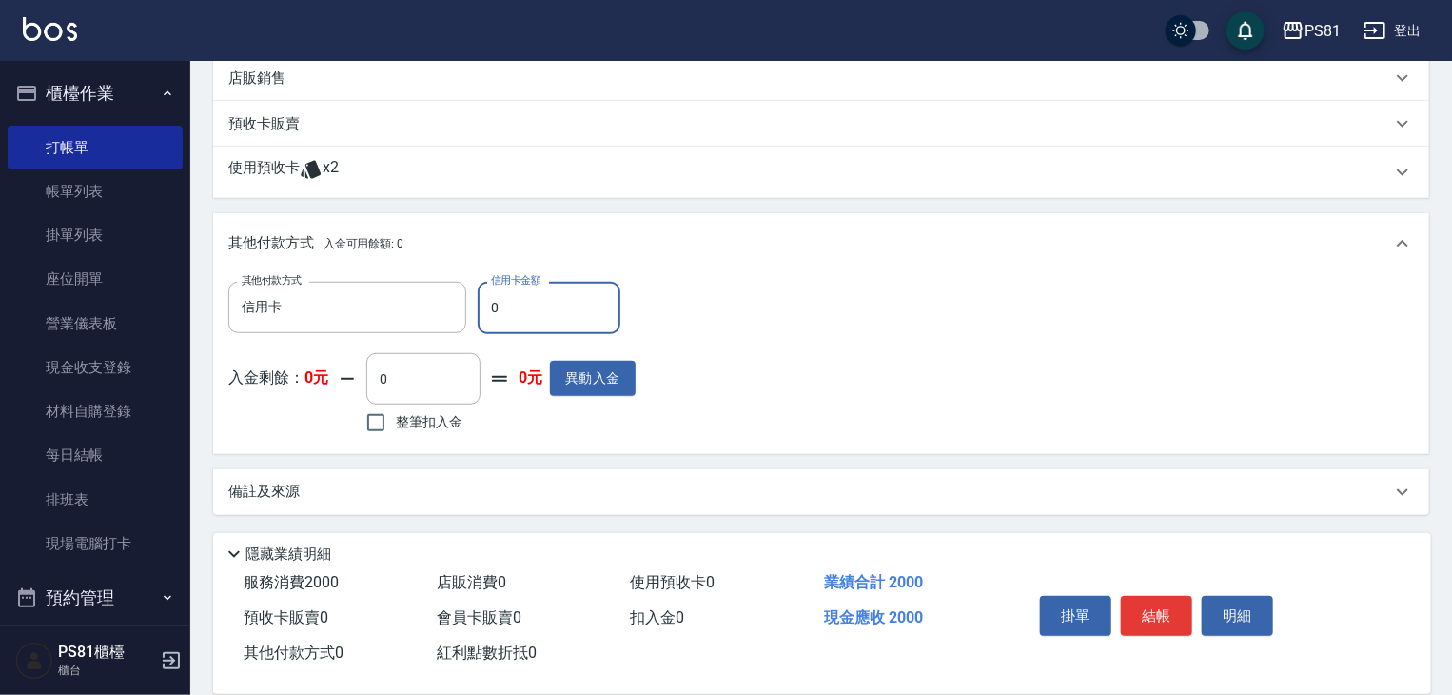
click at [598, 304] on input "0" at bounding box center [549, 307] width 143 height 51
type input "2000"
drag, startPoint x: 899, startPoint y: 393, endPoint x: 1121, endPoint y: 520, distance: 255.4
click at [901, 393] on div "其他付款方式 信用卡 其他付款方式 信用卡金額 2000 信用卡金額 入金剩餘： 0元 0 ​ 整筆扣入金 0元 異動入金" at bounding box center [821, 360] width 1186 height 156
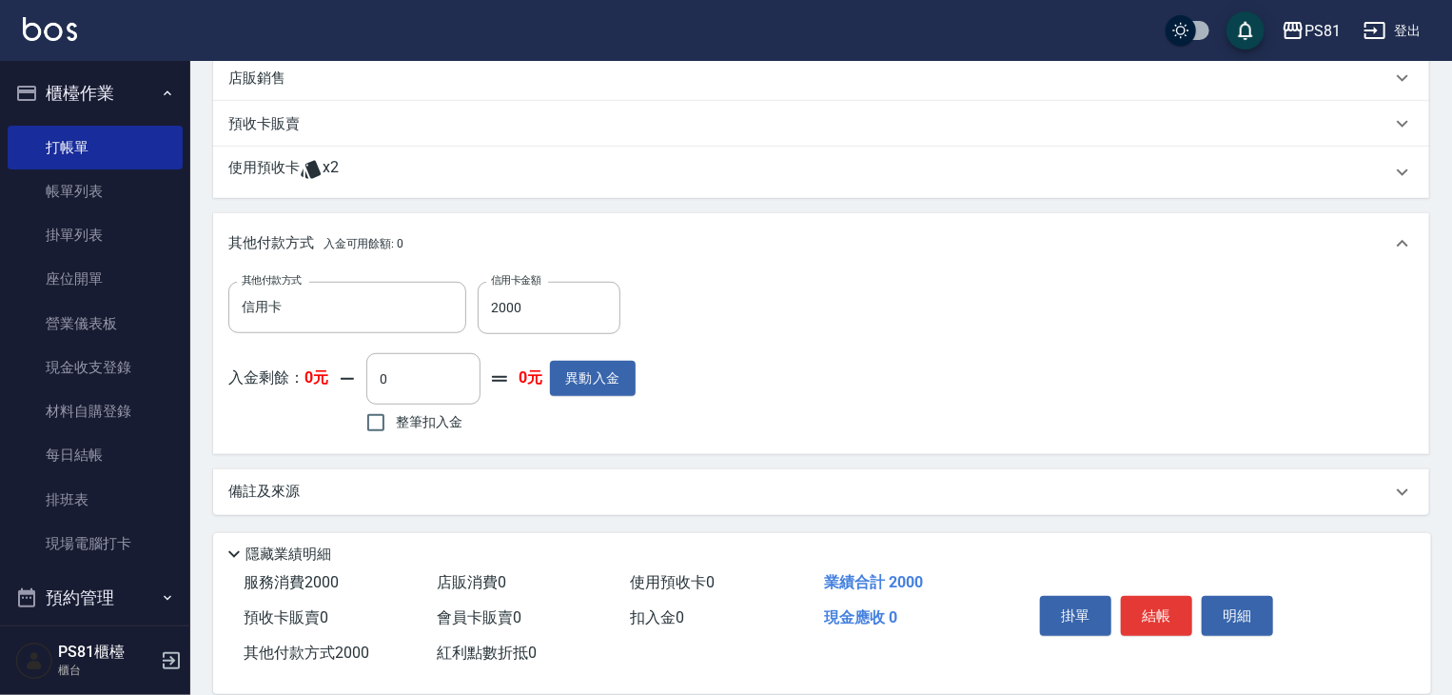
click at [1152, 601] on button "結帳" at bounding box center [1156, 616] width 71 height 40
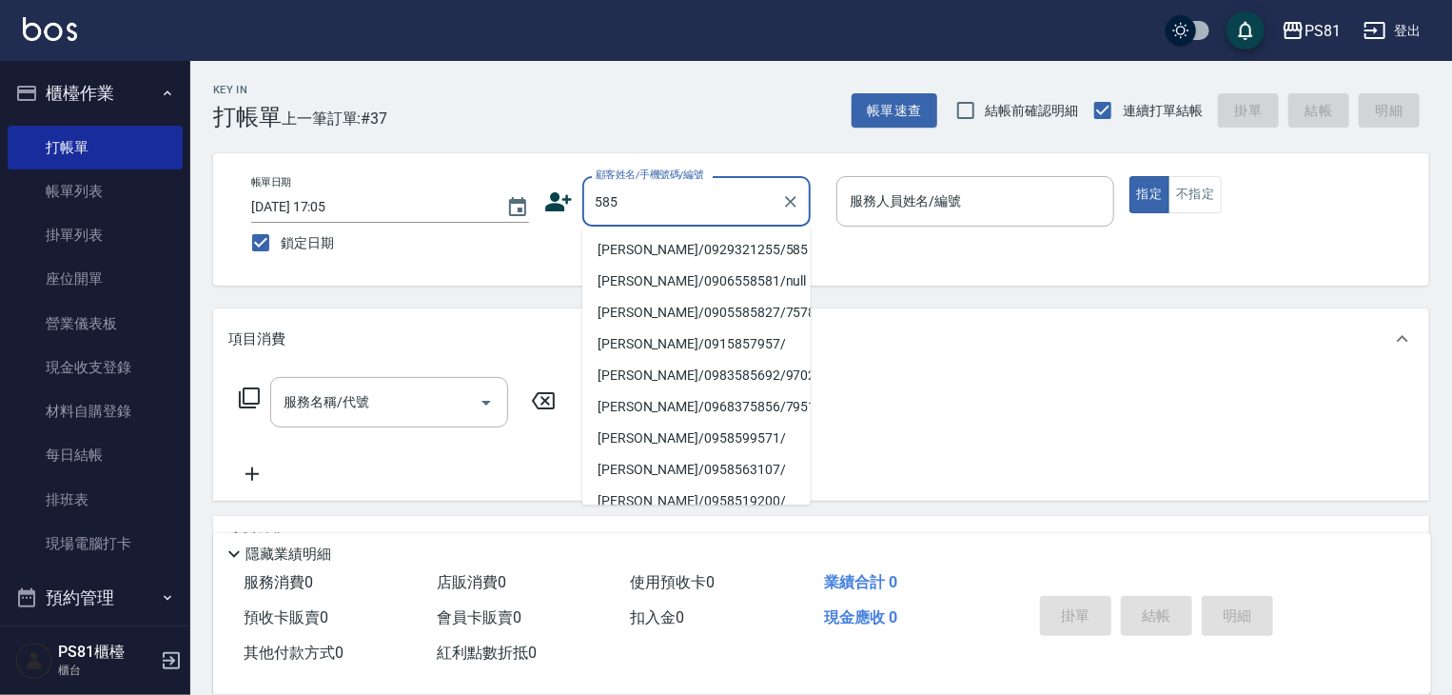
type input "[PERSON_NAME]/0929321255/585"
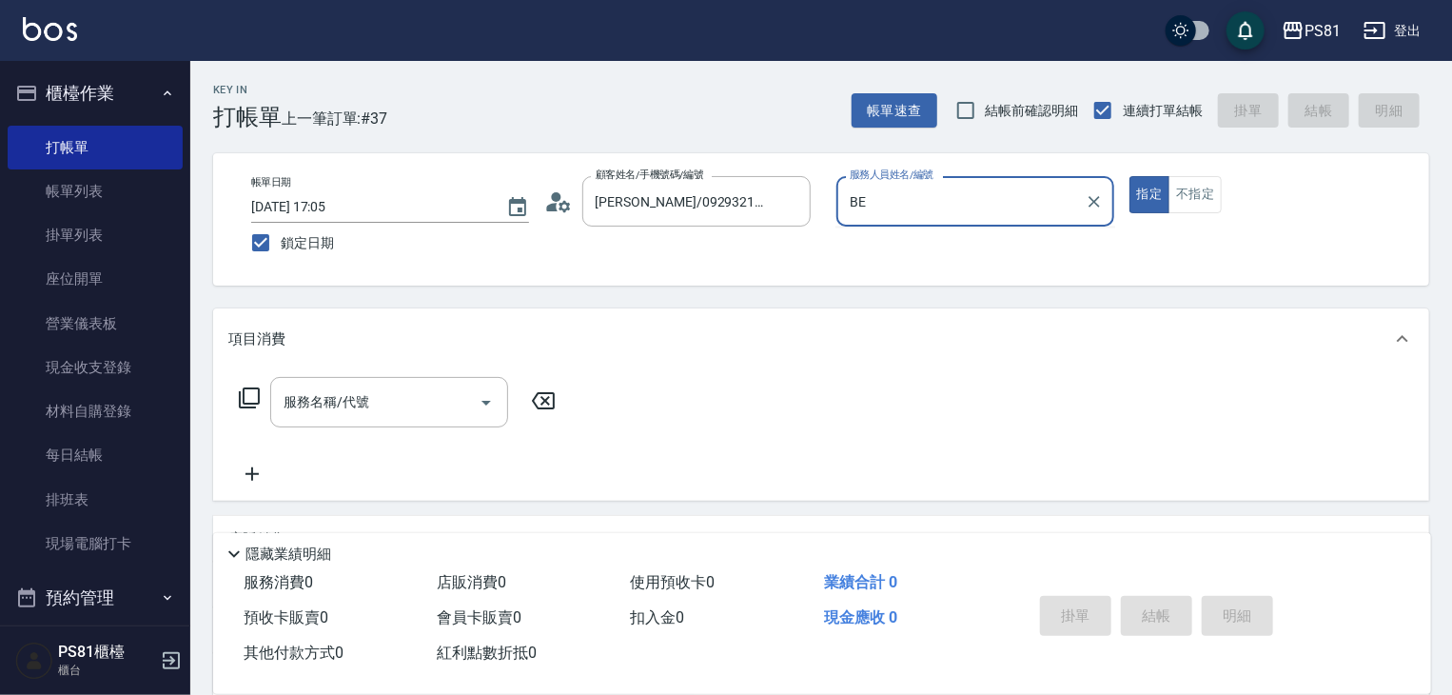
type input "B"
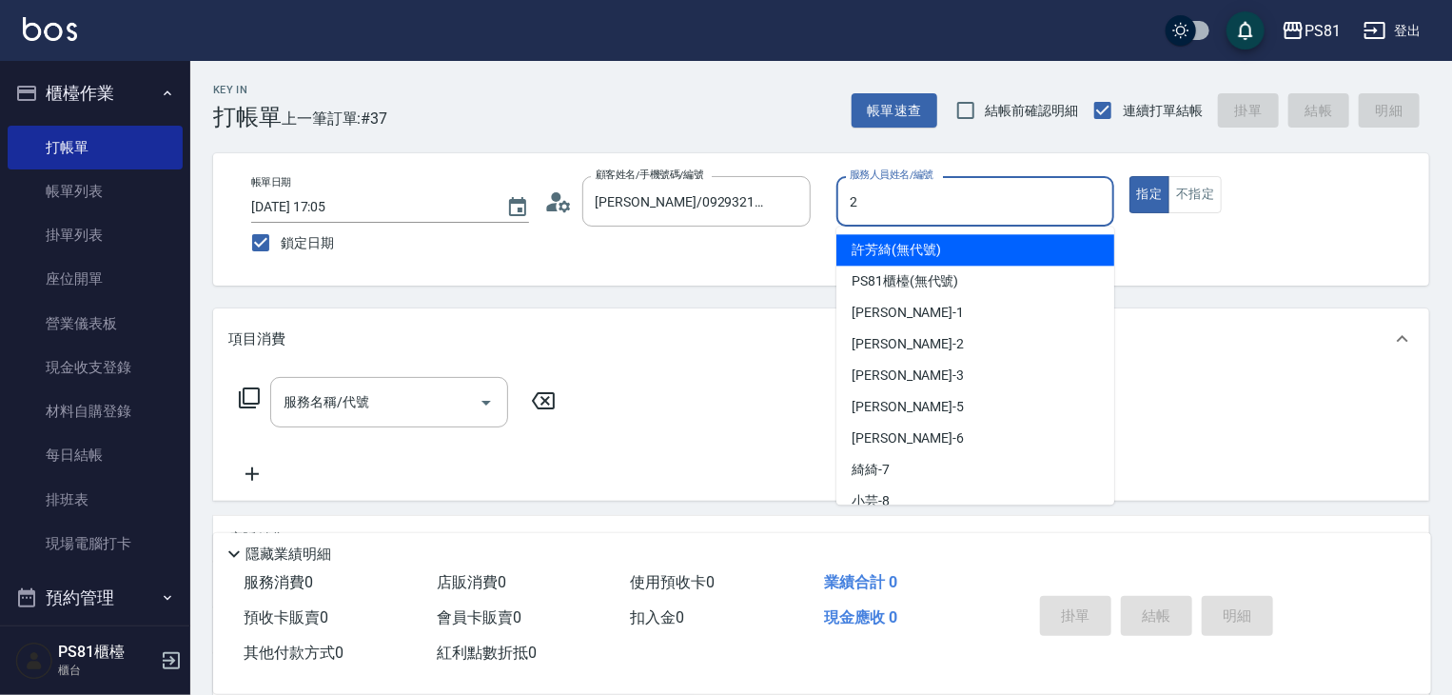
type input "[DEMOGRAPHIC_DATA]-2"
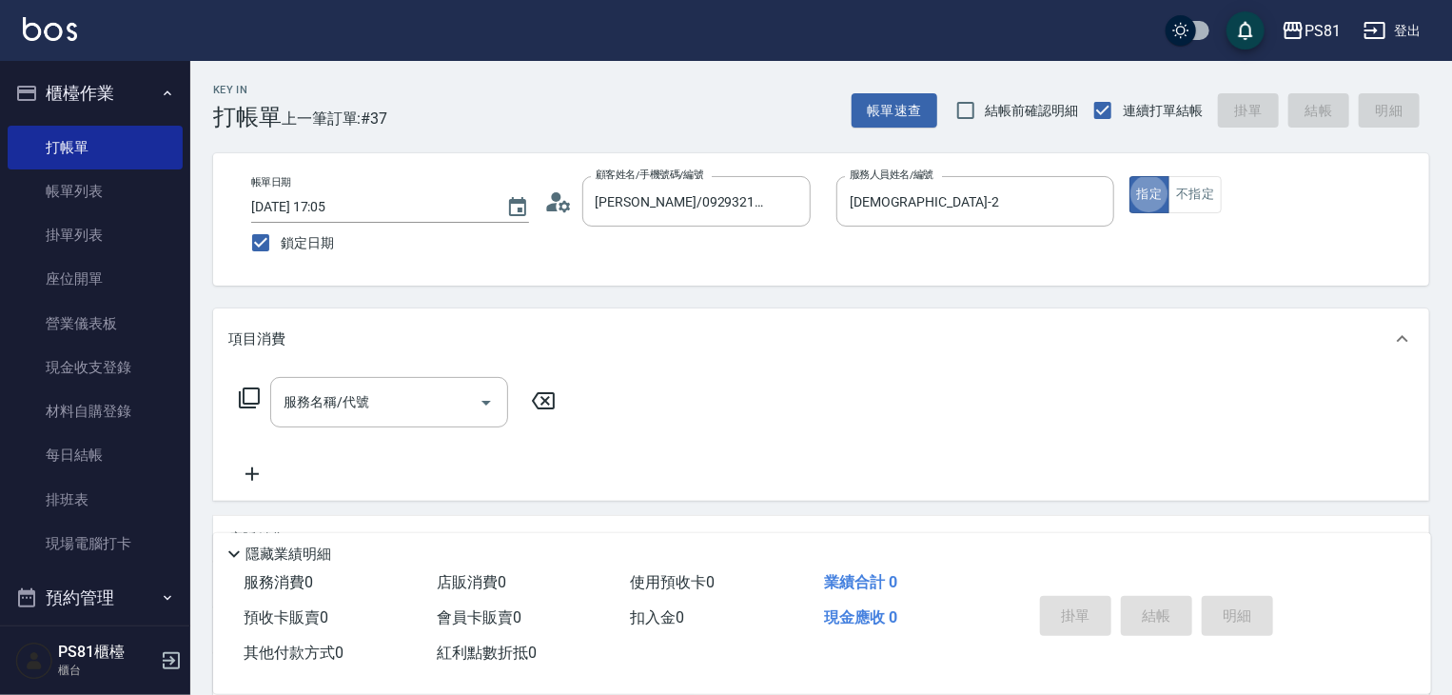
type button "true"
click at [290, 428] on div "服務名稱/代號 服務名稱/代號" at bounding box center [397, 431] width 339 height 109
click at [299, 425] on div "服務名稱/代號" at bounding box center [389, 402] width 238 height 50
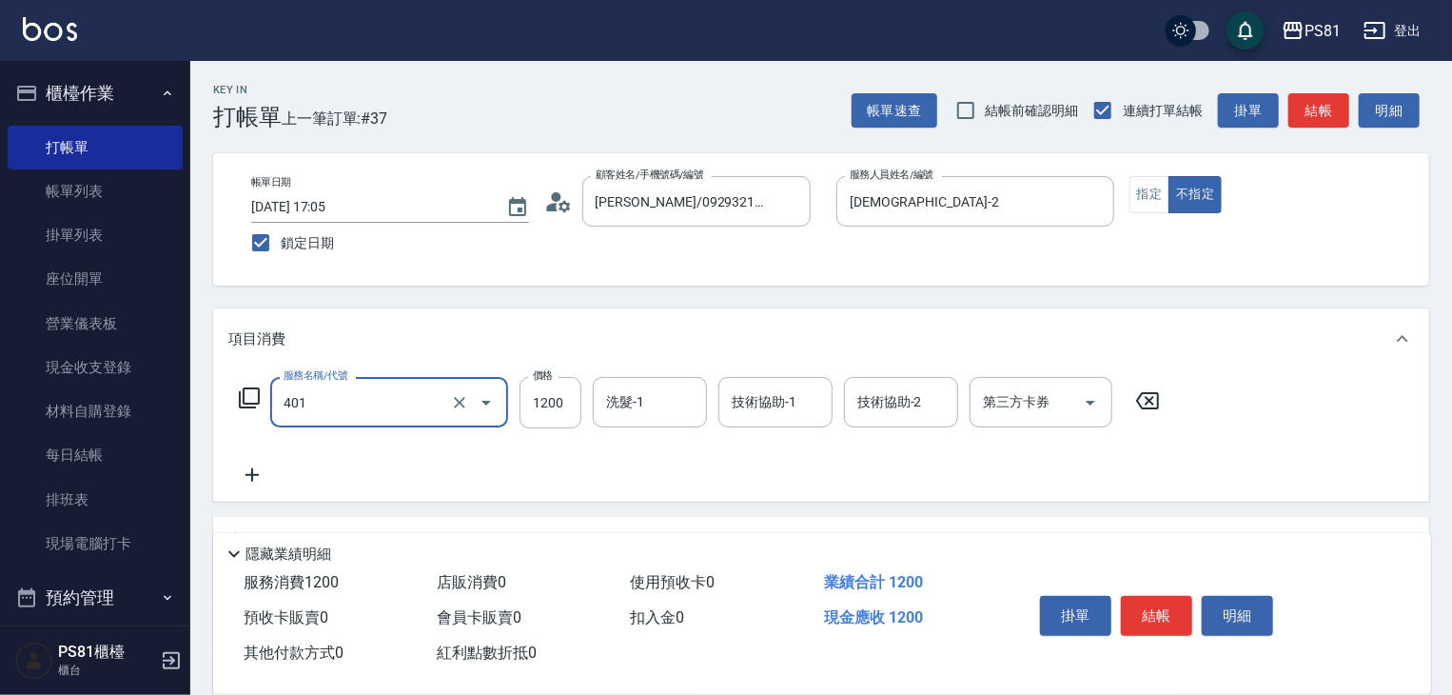
type input "基本染髮(401)"
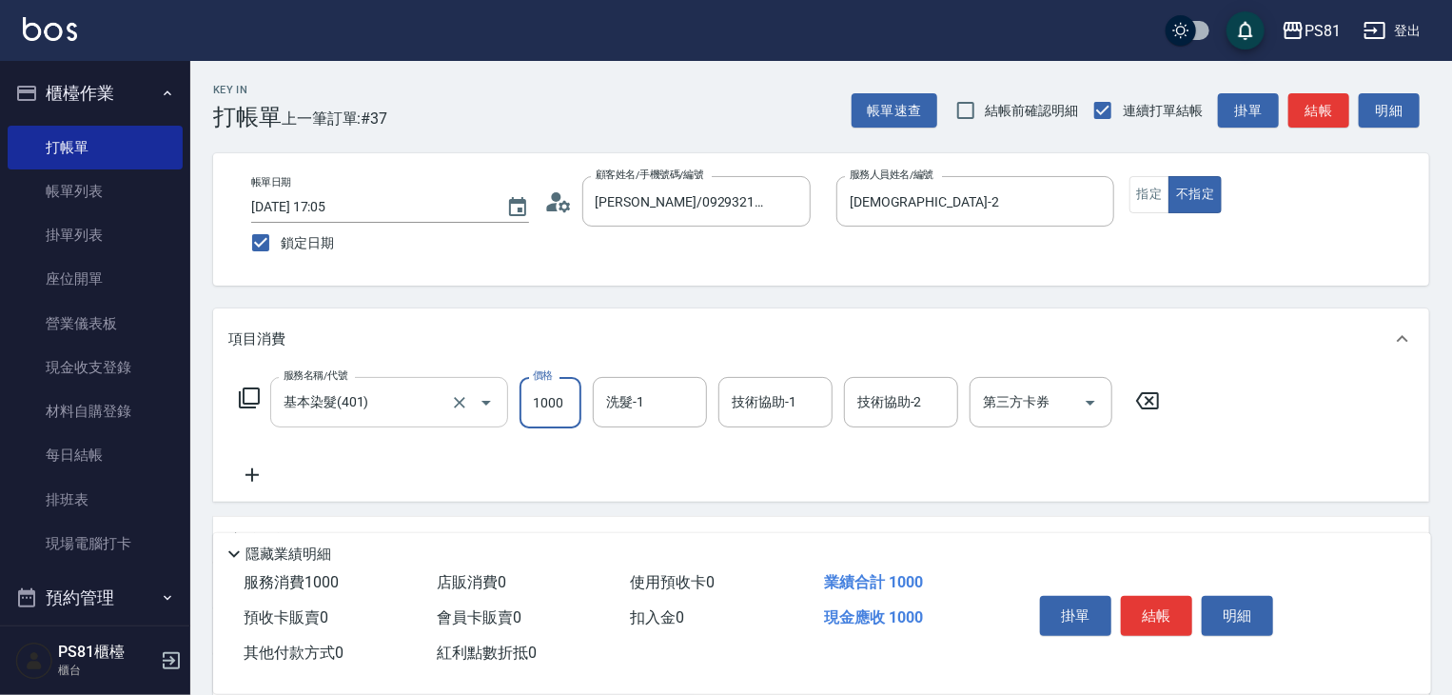
type input "1000"
type input "[PERSON_NAME]-20"
click at [494, 441] on div "服務名稱/代號 基本染髮(401) 服務名稱/代號 價格 1000 價格 洗髮-1 洗髮-1 技術協助-1 [PERSON_NAME]-20 技術協助-1 技…" at bounding box center [699, 431] width 943 height 109
click at [1170, 596] on button "結帳" at bounding box center [1156, 616] width 71 height 40
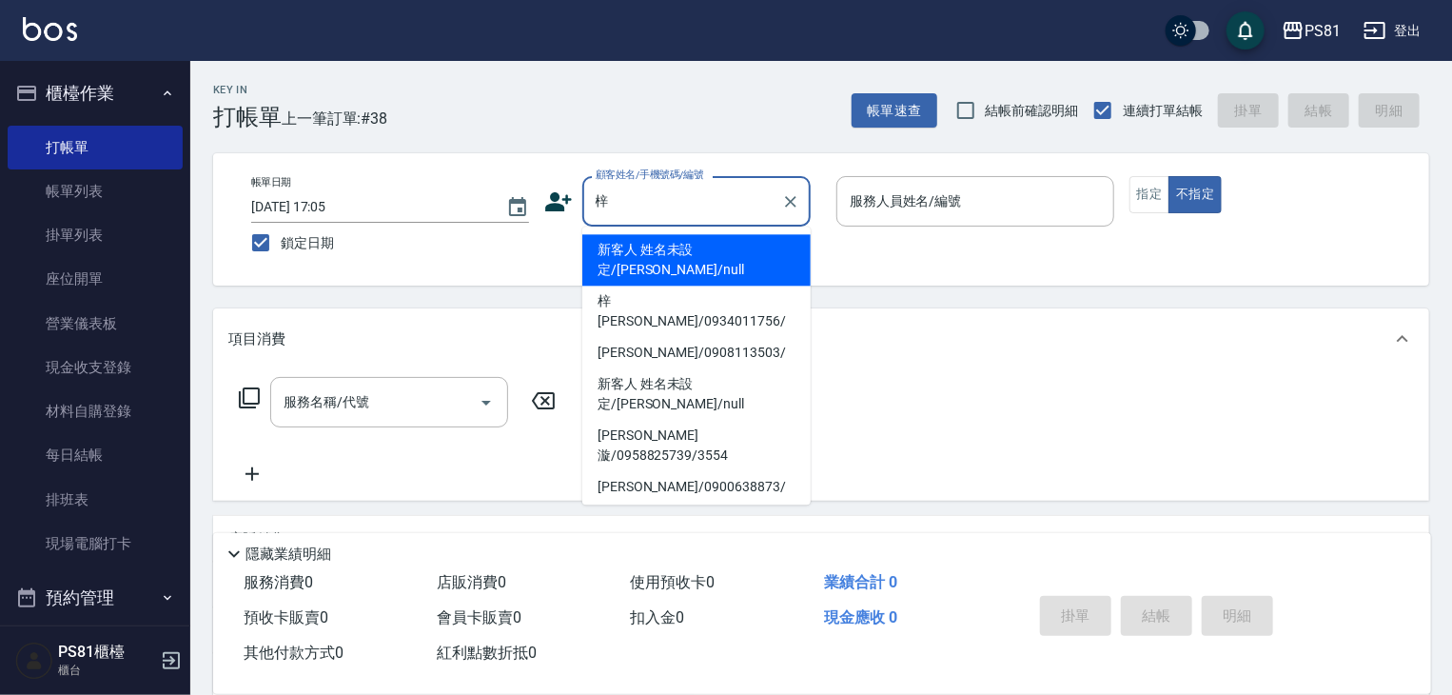
click at [792, 420] on li "[PERSON_NAME]漩/0958825739/3554" at bounding box center [697, 445] width 228 height 51
type input "[PERSON_NAME]漩/0958825739/3554"
type input "[DEMOGRAPHIC_DATA]-2"
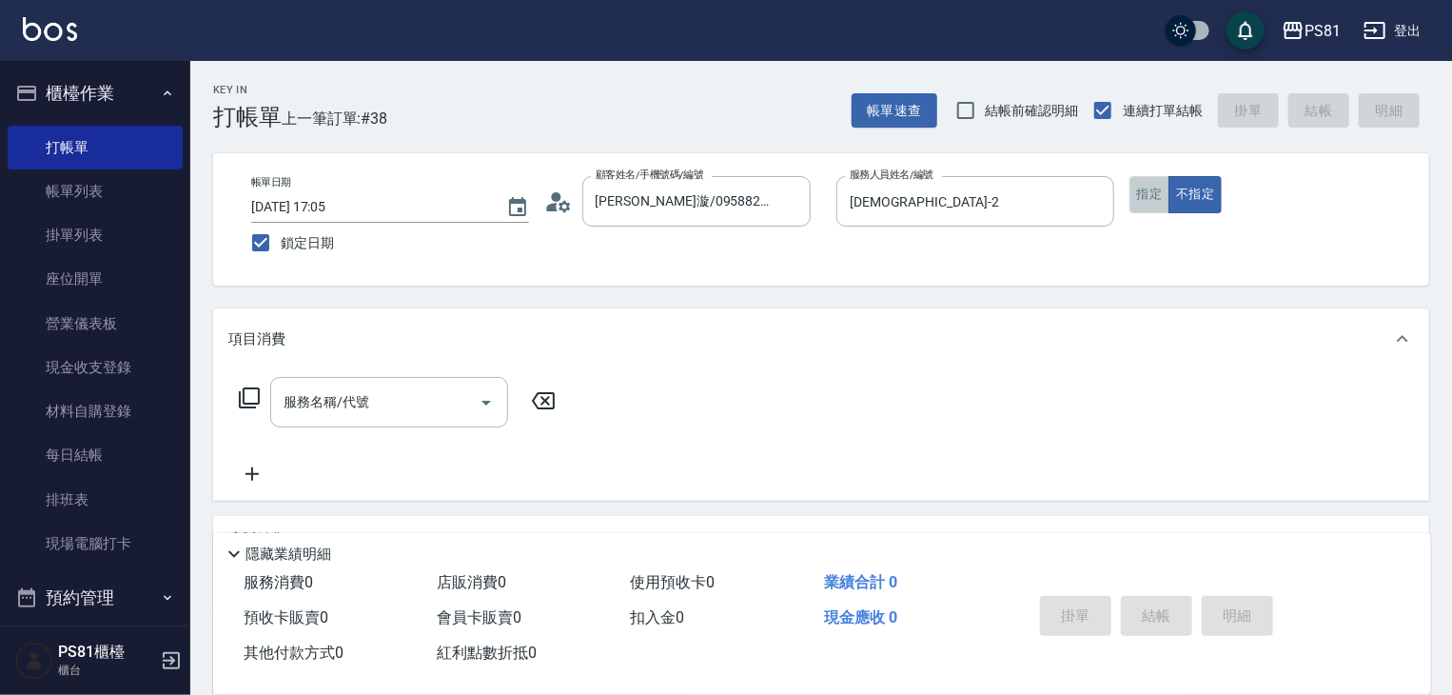
click at [1147, 182] on button "指定" at bounding box center [1150, 194] width 41 height 37
click at [445, 420] on div "服務名稱/代號" at bounding box center [389, 402] width 238 height 50
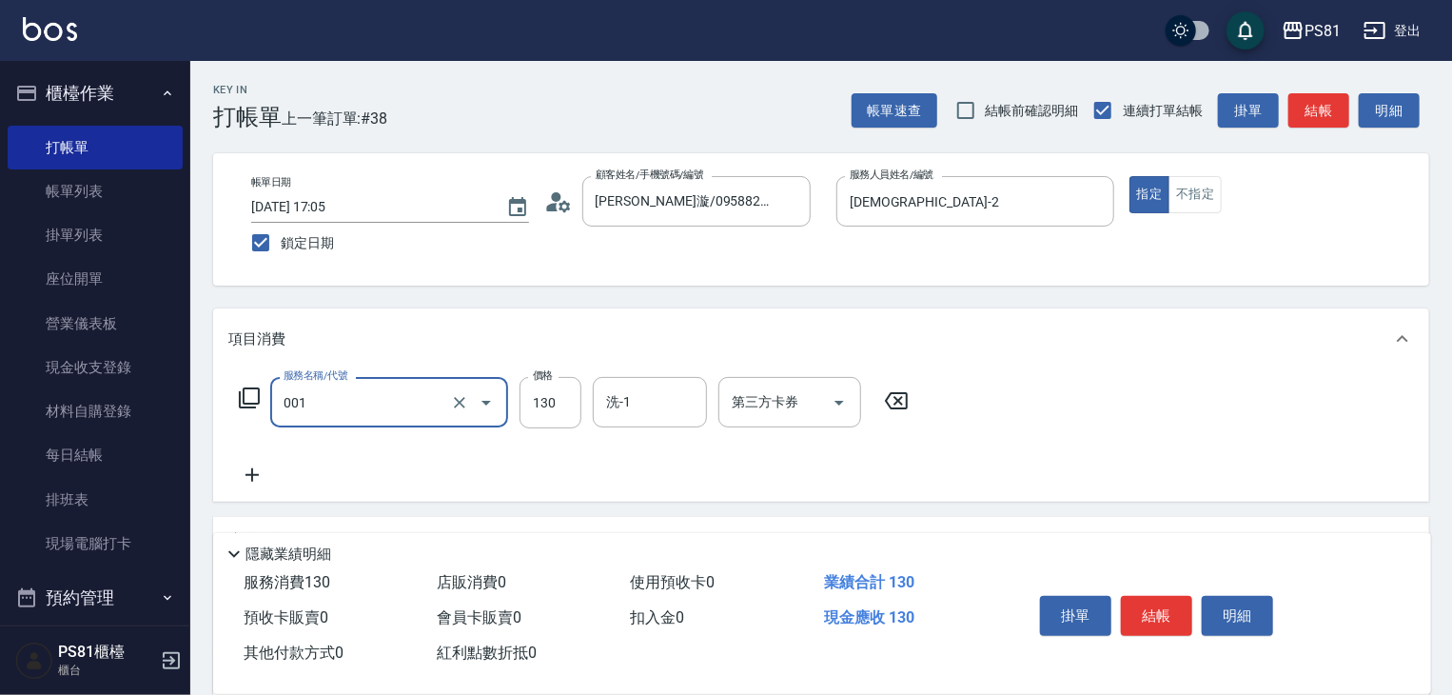
type input "洗髮卡(001)"
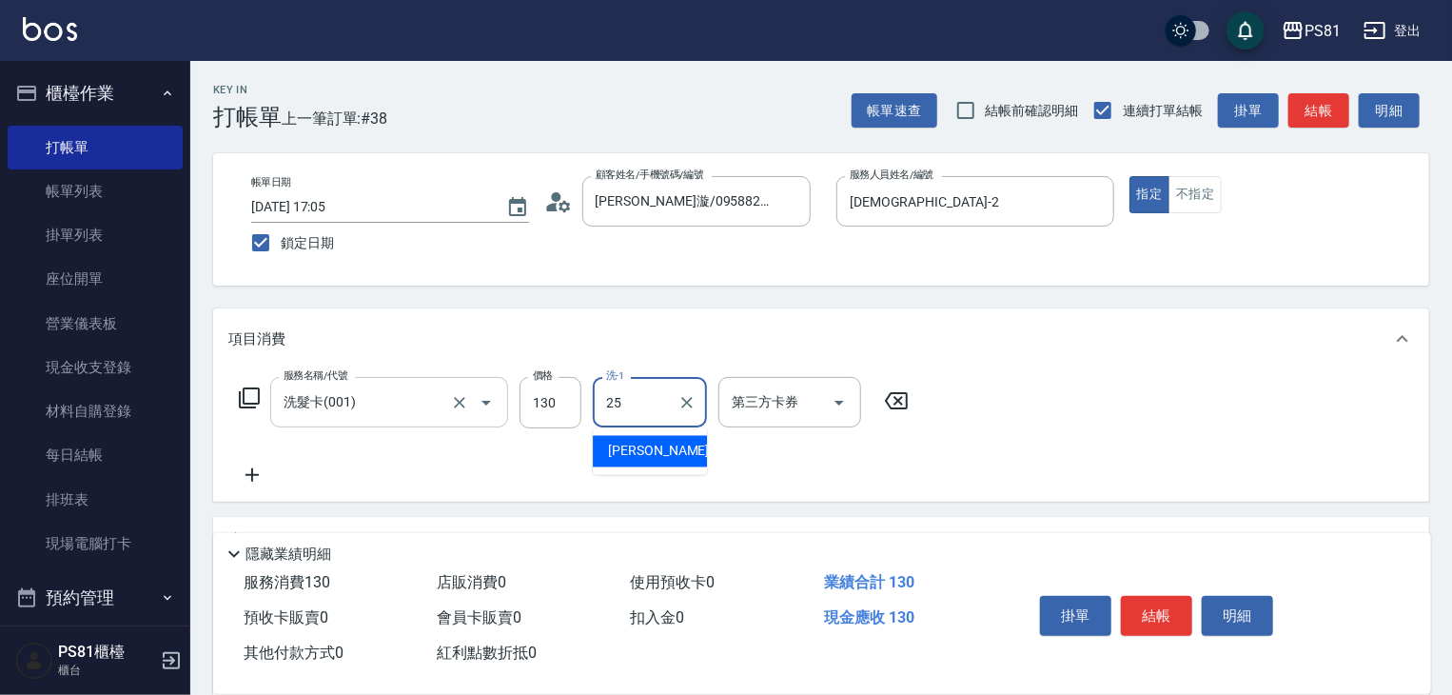
type input "[PERSON_NAME]-25"
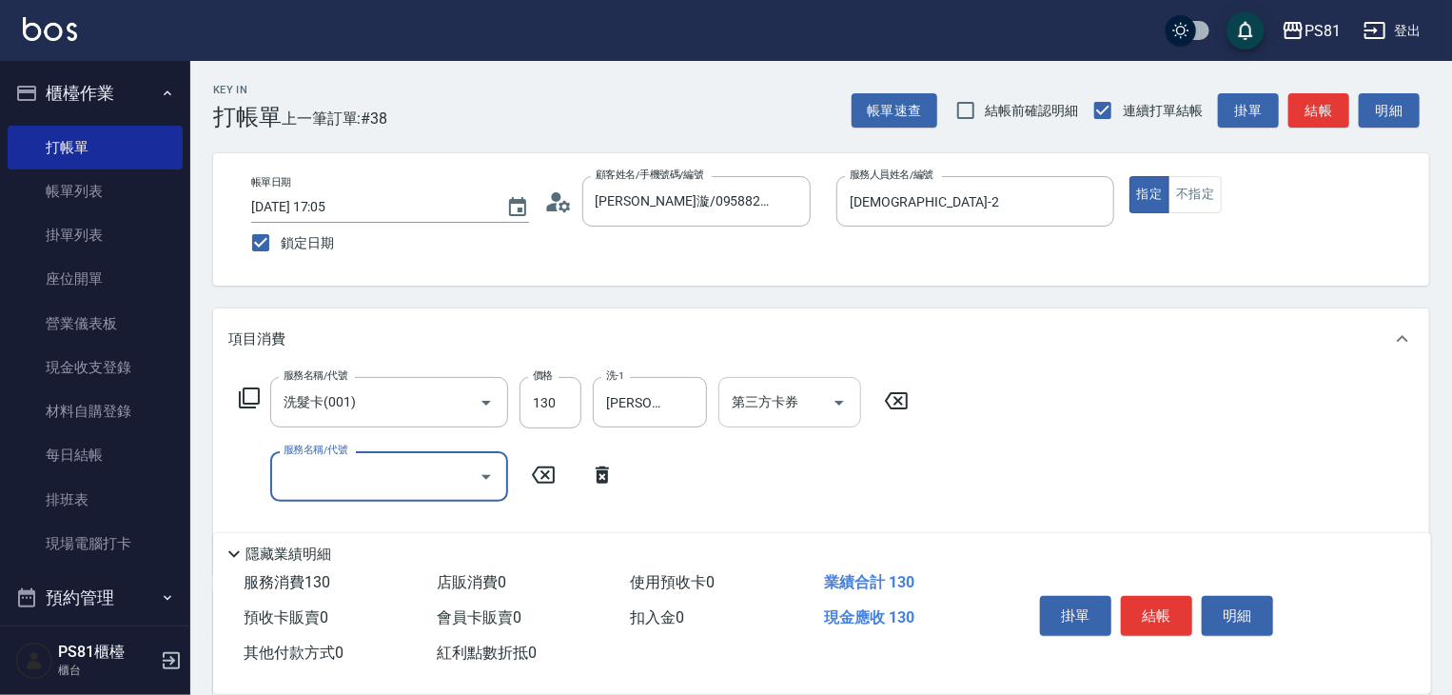
click at [761, 408] on input "第三方卡券" at bounding box center [775, 401] width 97 height 33
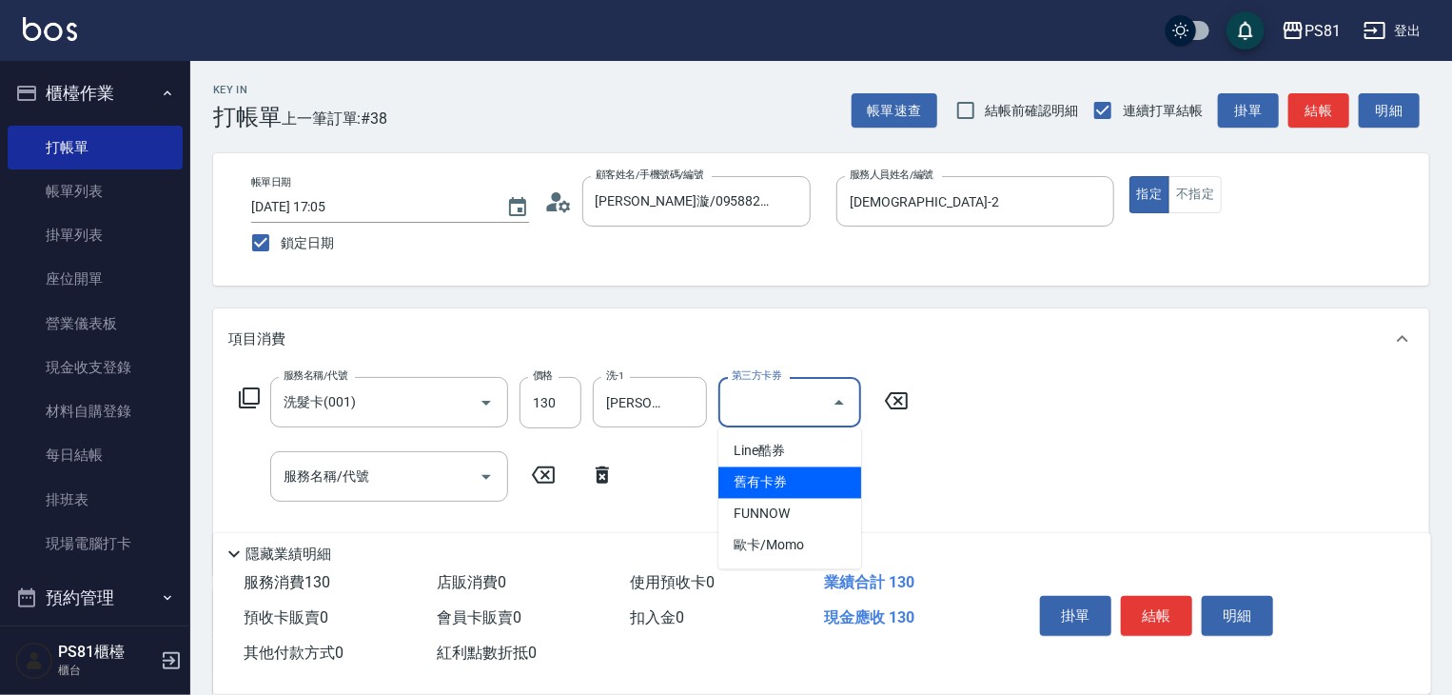
click at [787, 481] on span "舊有卡券" at bounding box center [790, 482] width 143 height 31
type input "舊有卡券"
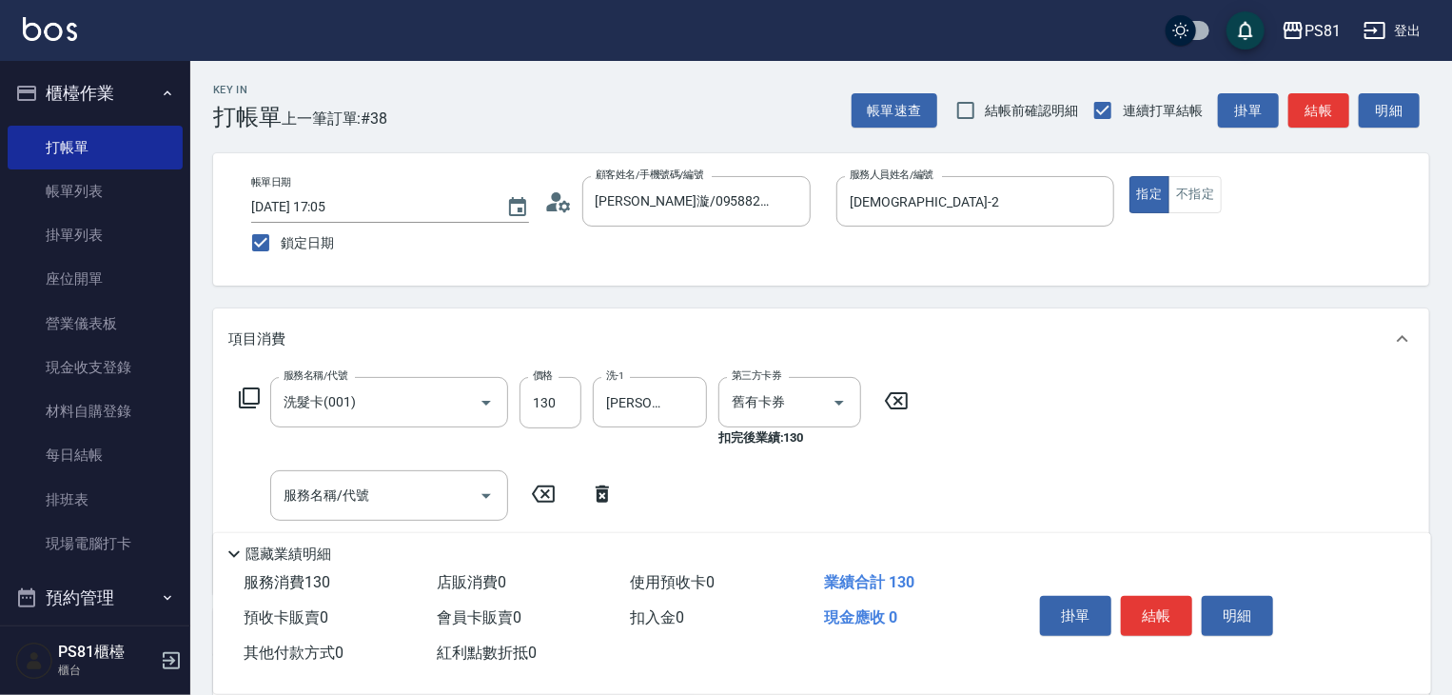
click at [710, 467] on div "服務名稱/代號 洗髮卡(001) 服務名稱/代號 價格 130 價格 洗-1 [PERSON_NAME]-25 洗-1 第三方卡券 舊有卡券 第三方卡券 扣完…" at bounding box center [574, 478] width 692 height 202
click at [571, 407] on input "130" at bounding box center [551, 402] width 62 height 51
click at [778, 495] on div "服務名稱/代號 洗髮卡(001) 服務名稱/代號 價格 260 價格 洗-1 [PERSON_NAME]-25 洗-1 第三方卡券 舊有卡券 第三方卡券 扣完…" at bounding box center [574, 478] width 692 height 202
click at [574, 413] on input "260" at bounding box center [551, 402] width 62 height 51
type input "130"
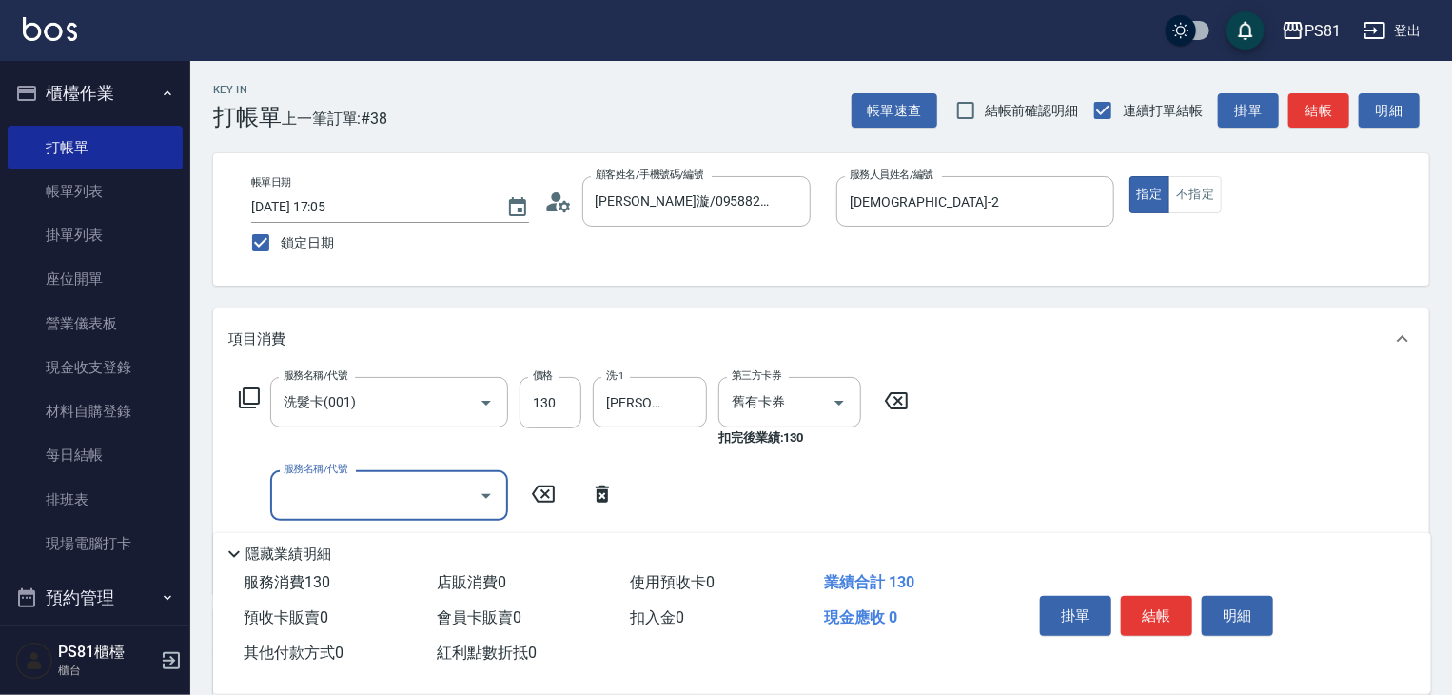
click at [463, 489] on input "服務名稱/代號" at bounding box center [375, 495] width 192 height 33
type input "洗髮卡(001)"
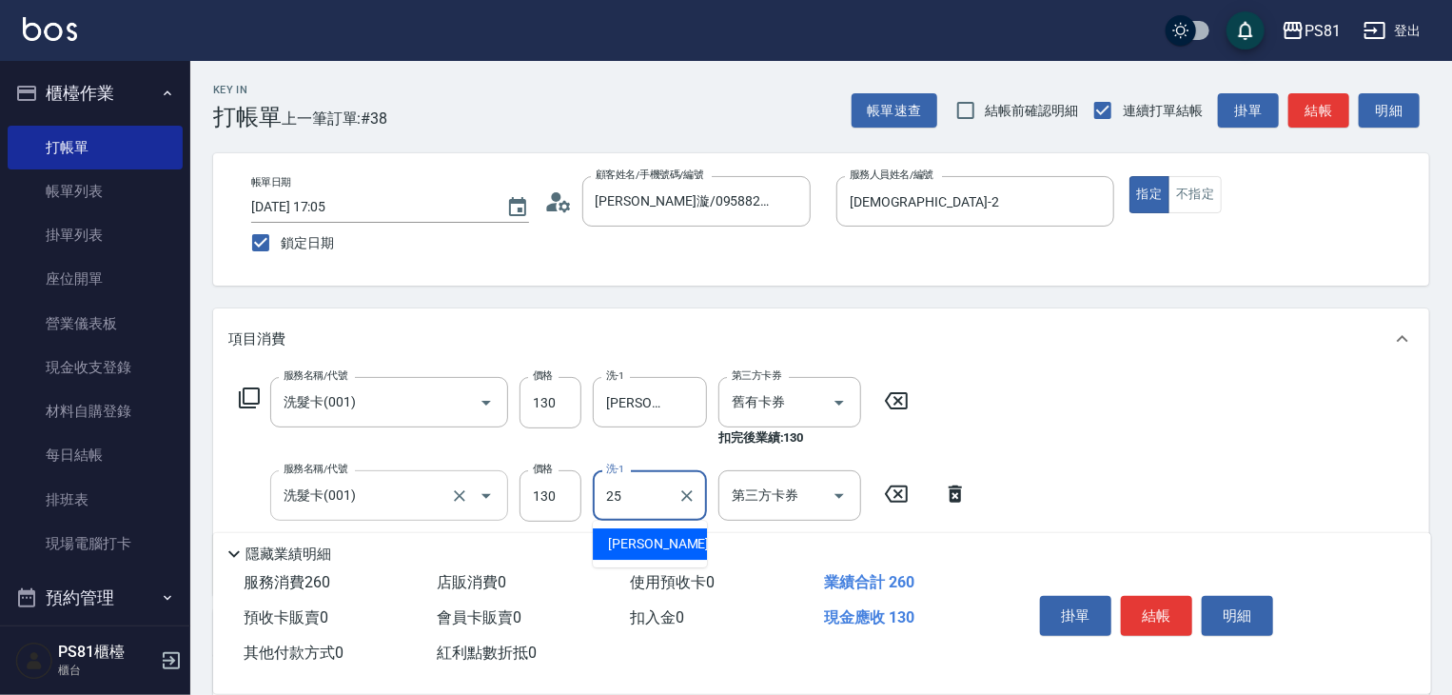
type input "[PERSON_NAME]-25"
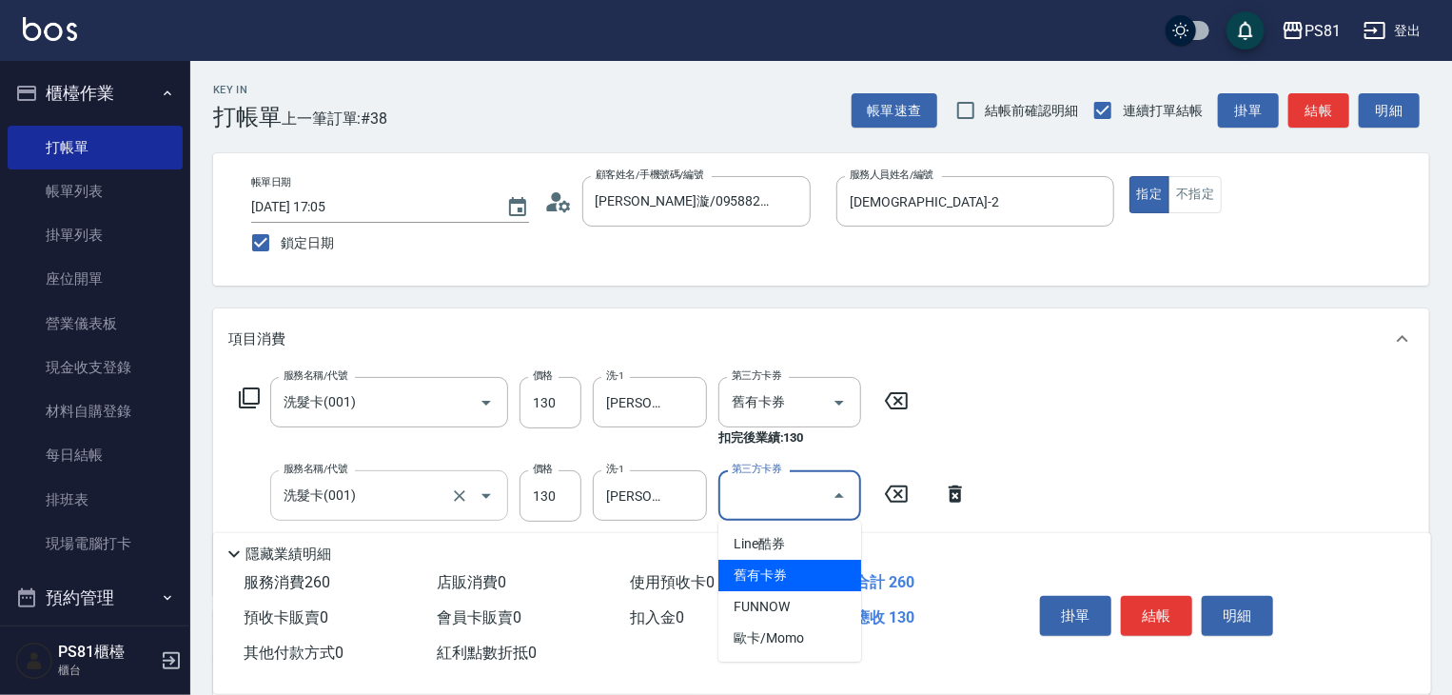
type input "舊有卡券"
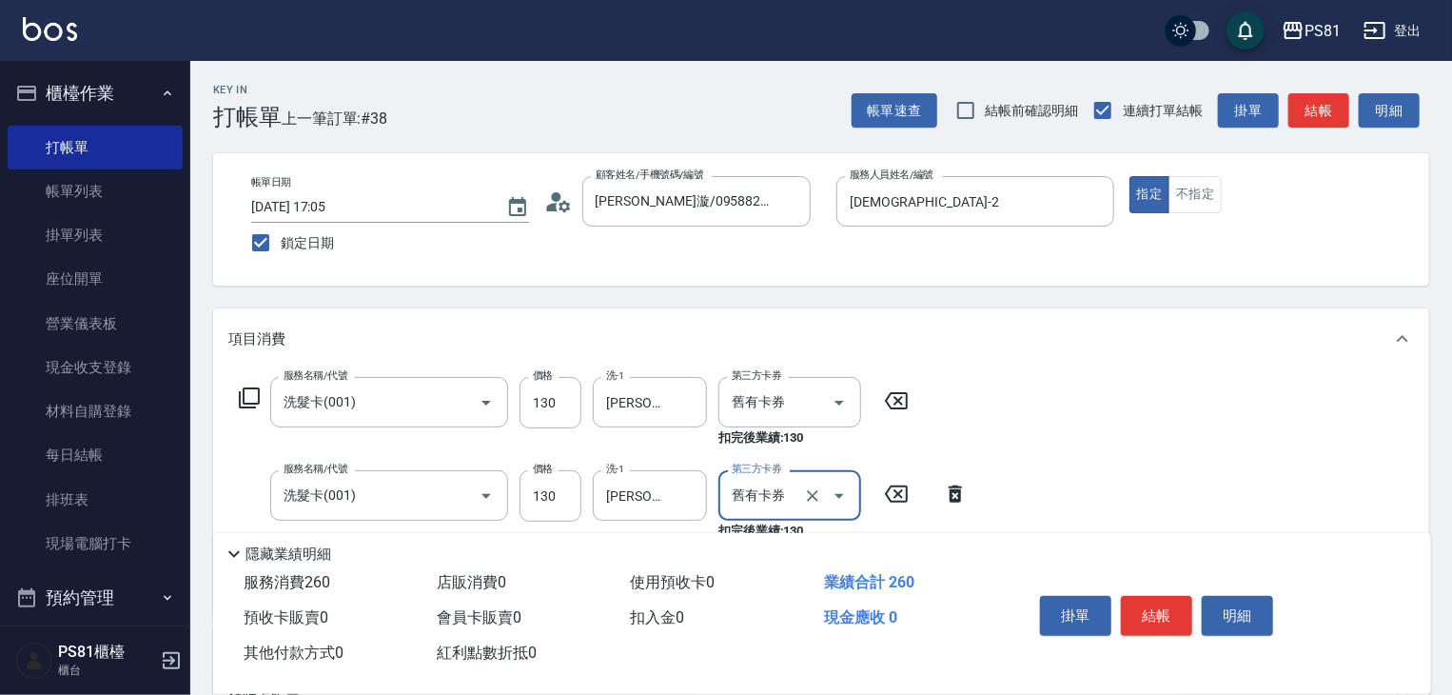
drag, startPoint x: 1113, startPoint y: 507, endPoint x: 1114, endPoint y: 490, distance: 17.2
click at [1115, 509] on div "服務名稱/代號 洗髮卡(001) 服務名稱/代號 價格 130 價格 洗-1 [PERSON_NAME]-25 洗-1 第三方卡券 舊有卡券 第三方卡券 扣完…" at bounding box center [821, 491] width 1216 height 245
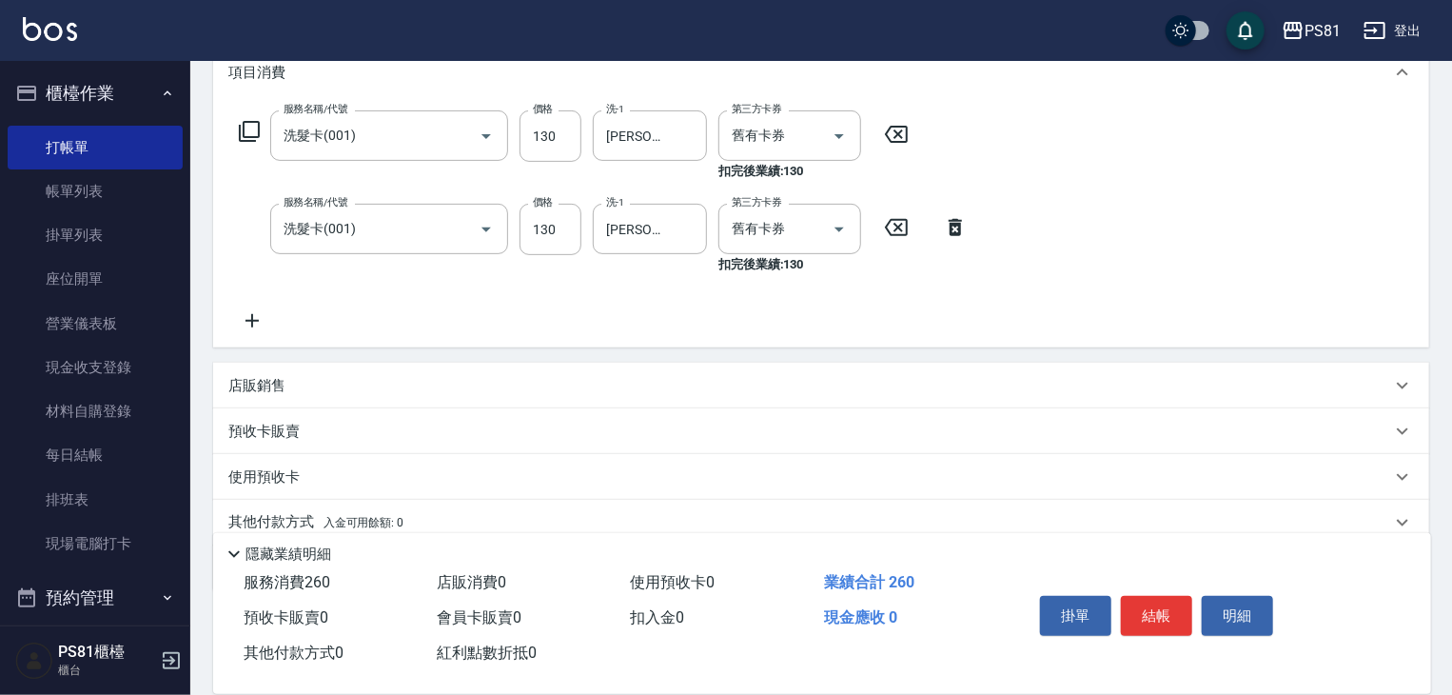
scroll to position [344, 0]
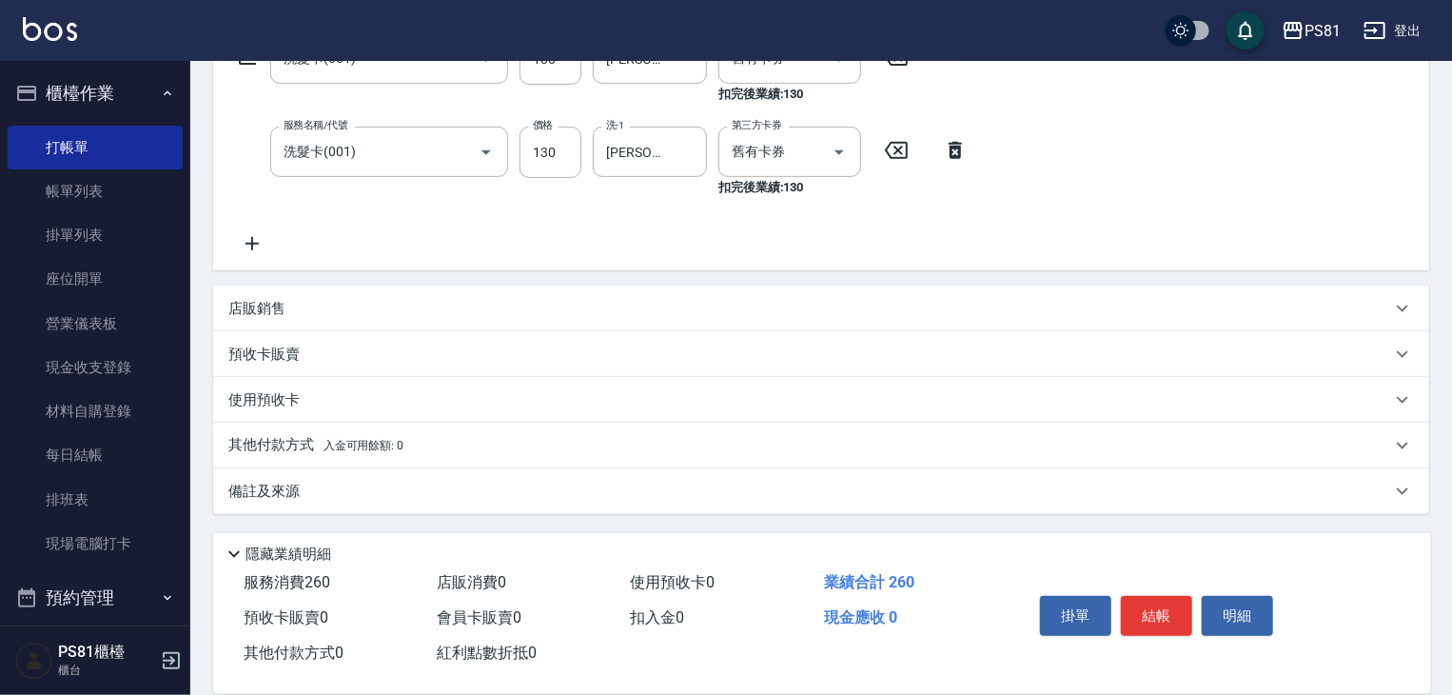
click at [257, 232] on icon at bounding box center [252, 243] width 48 height 23
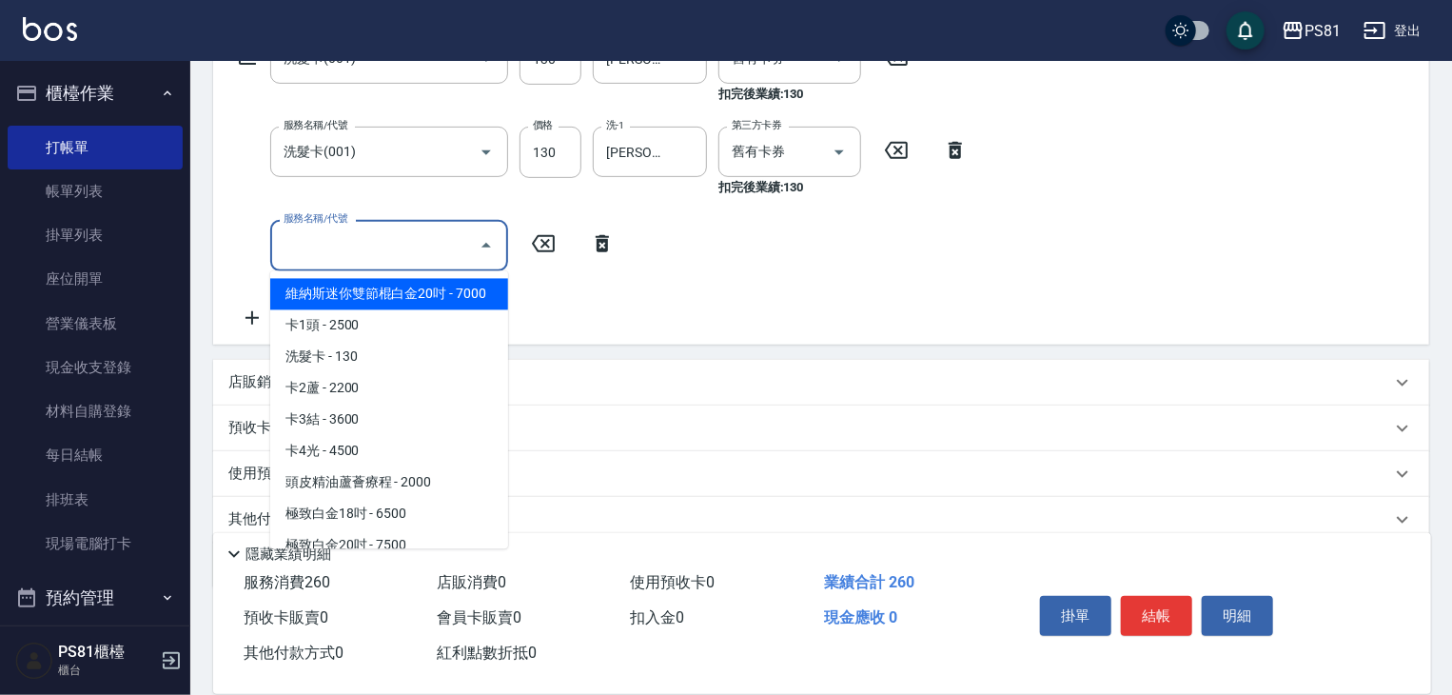
click at [308, 239] on input "服務名稱/代號" at bounding box center [375, 244] width 192 height 33
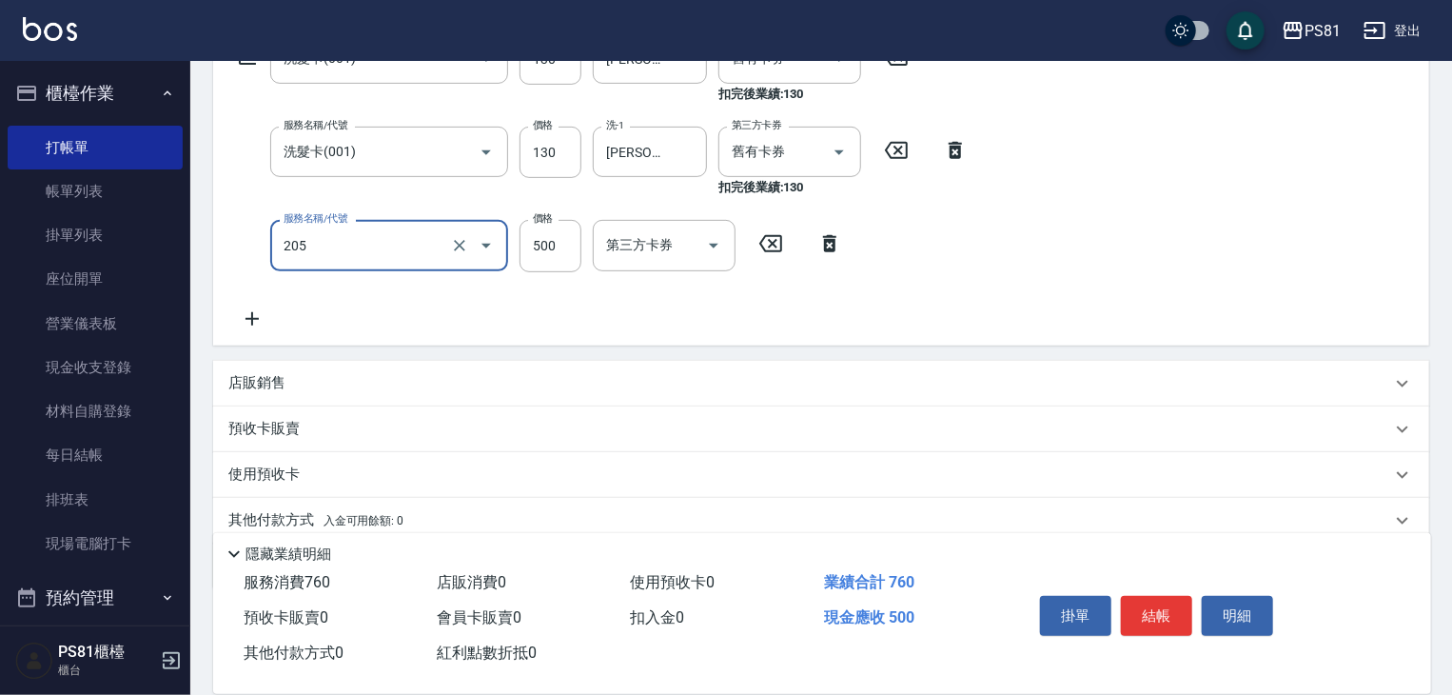
type input "A級單剪400(205)"
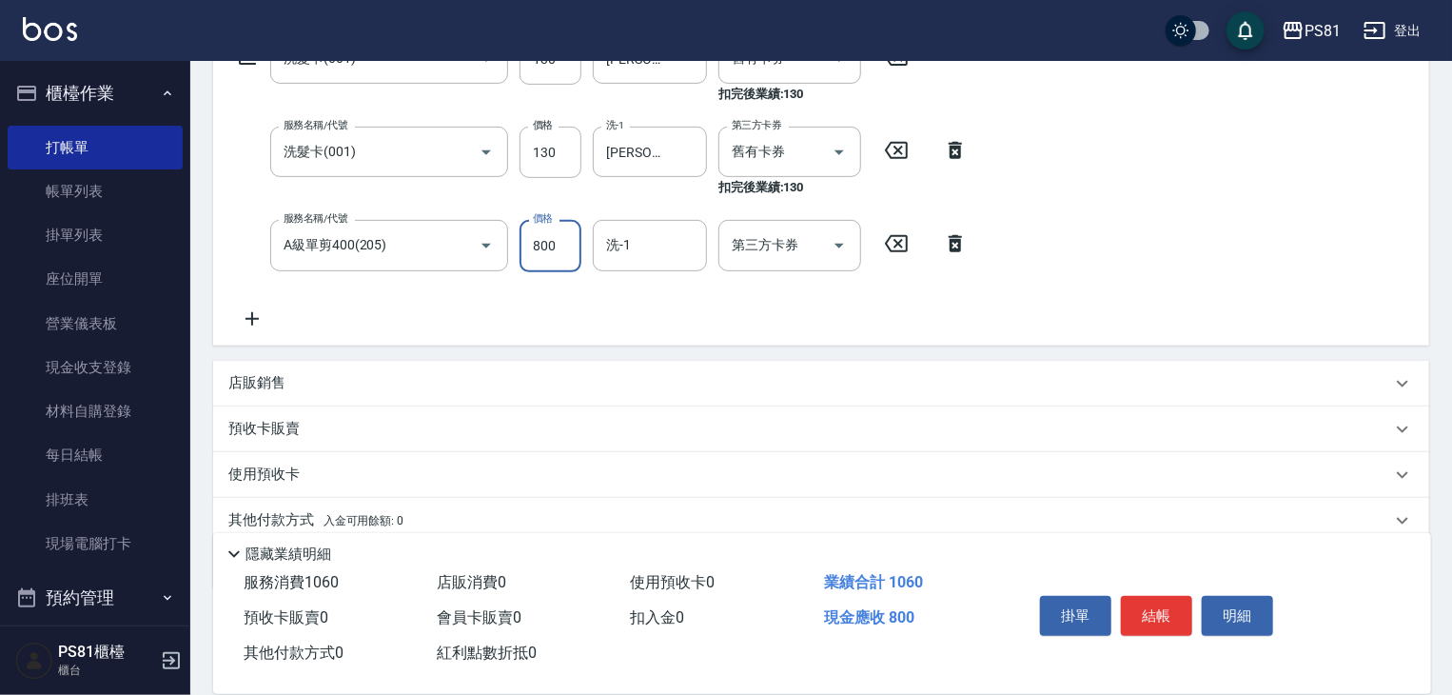
type input "800"
click at [352, 309] on div "服務名稱/代號 洗髮卡(001) 服務名稱/代號 價格 130 價格 洗-1 [PERSON_NAME]-25 洗-1 第三方卡券 舊有卡券 第三方卡券 扣完…" at bounding box center [603, 181] width 751 height 296
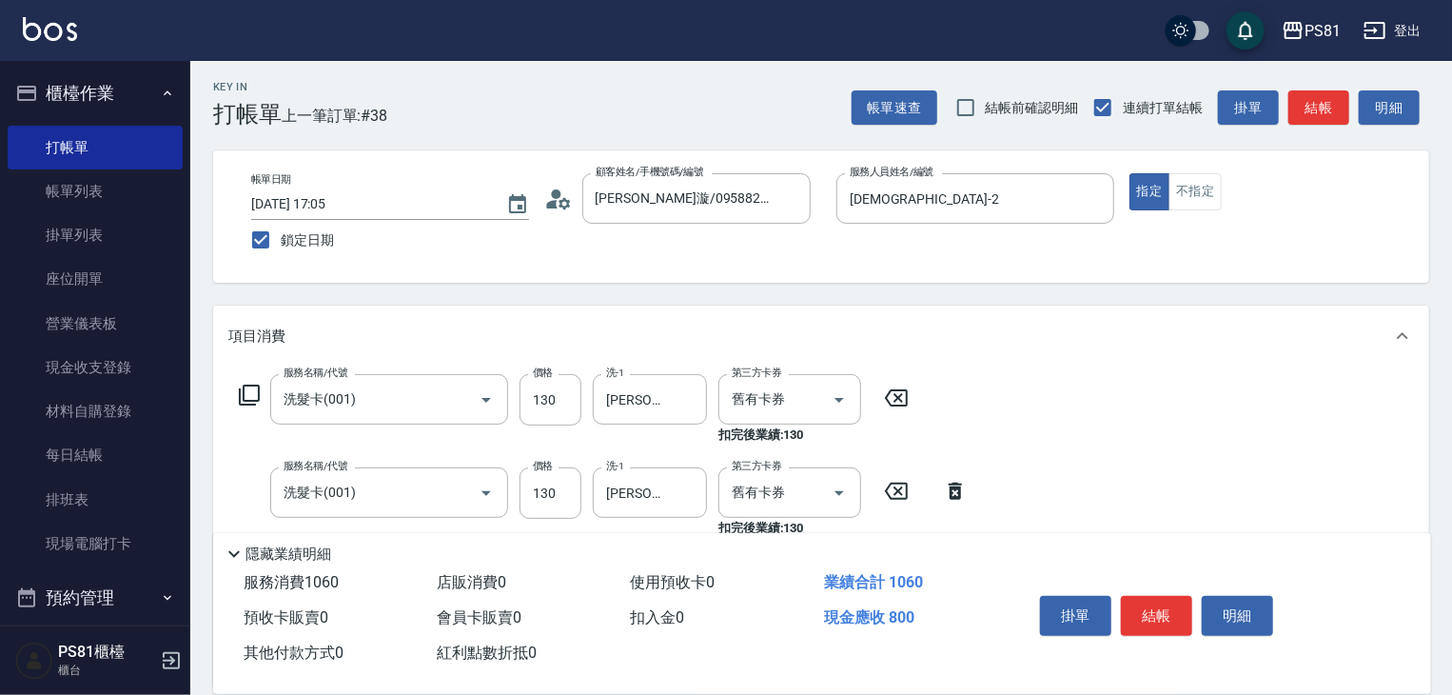
scroll to position [0, 0]
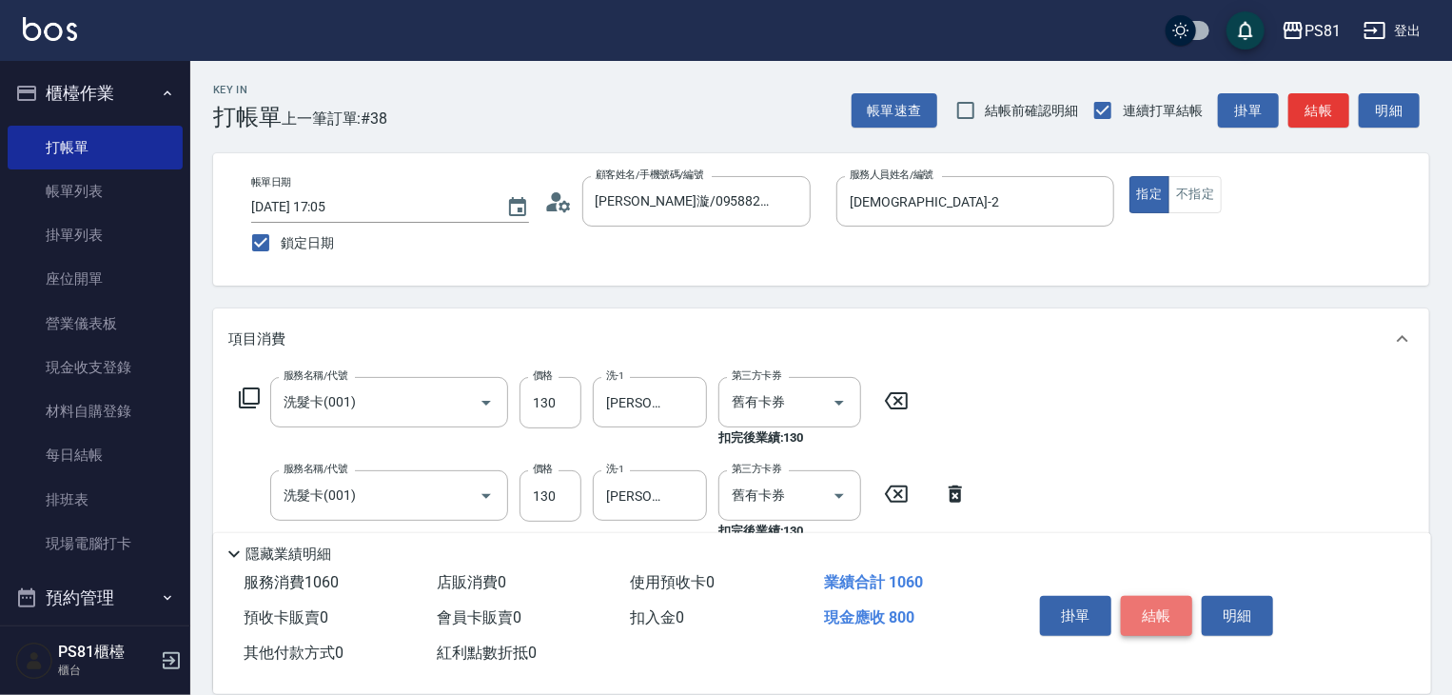
click at [1153, 625] on button "結帳" at bounding box center [1156, 616] width 71 height 40
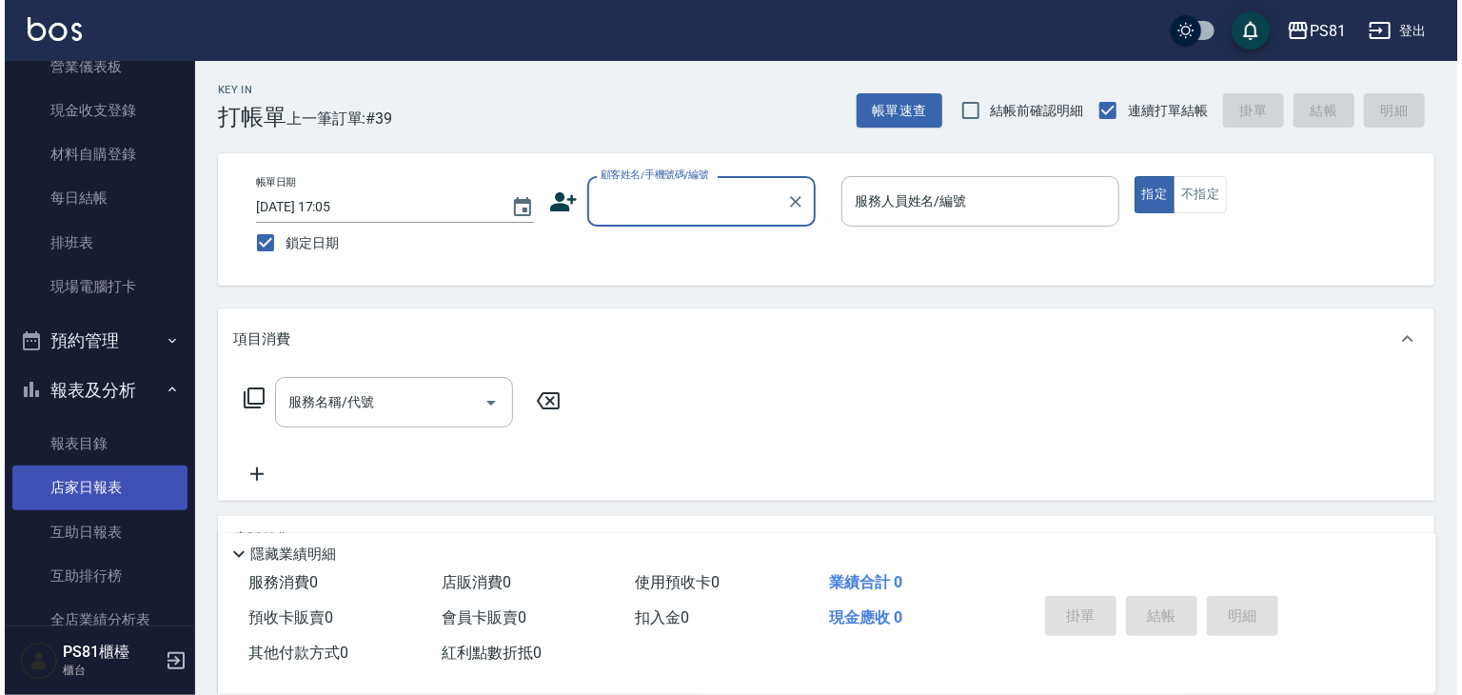
scroll to position [286, 0]
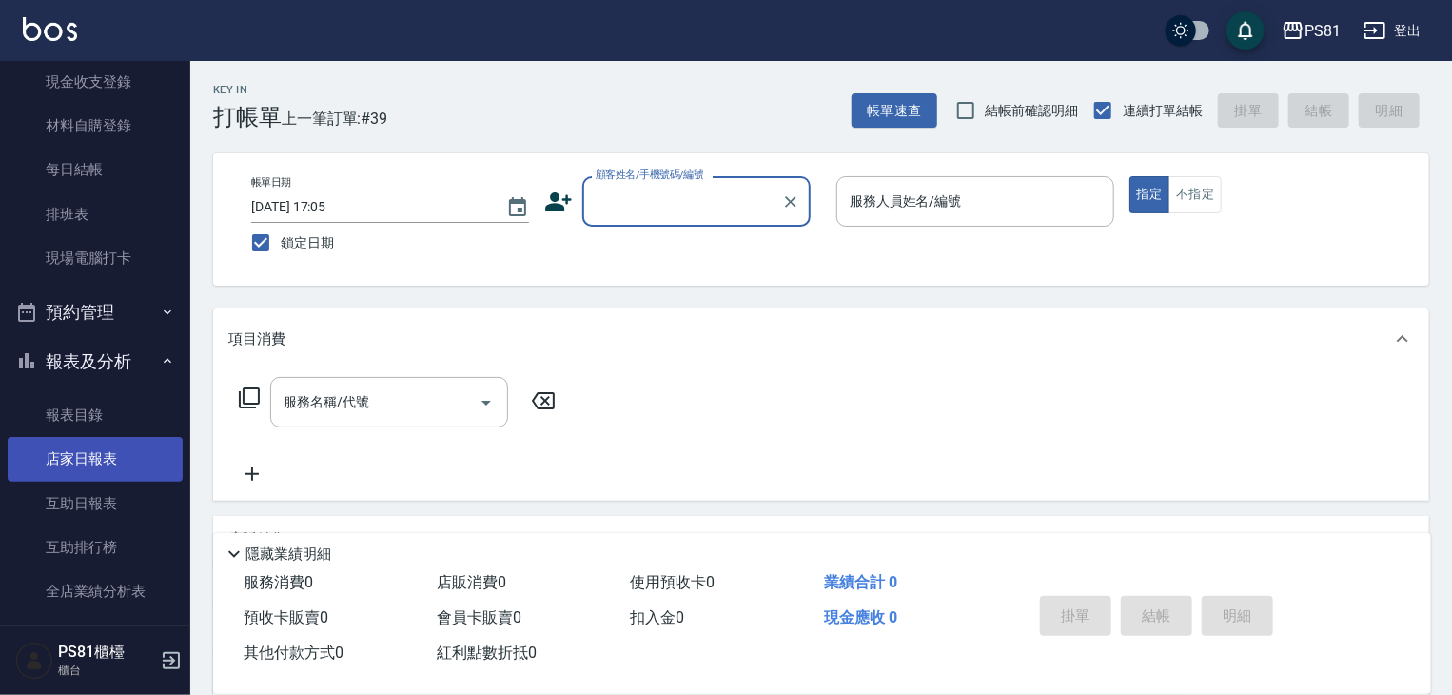
click at [137, 460] on link "店家日報表" at bounding box center [95, 459] width 175 height 44
